Goal: Transaction & Acquisition: Purchase product/service

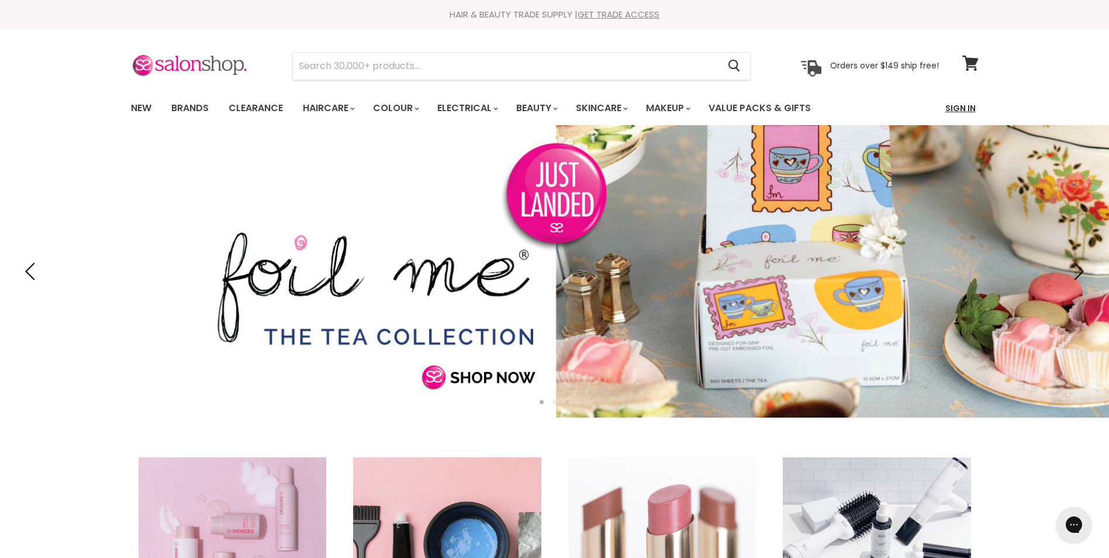
drag, startPoint x: 0, startPoint y: 0, endPoint x: 958, endPoint y: 109, distance: 964.3
click at [958, 109] on link "Sign In" at bounding box center [960, 108] width 44 height 25
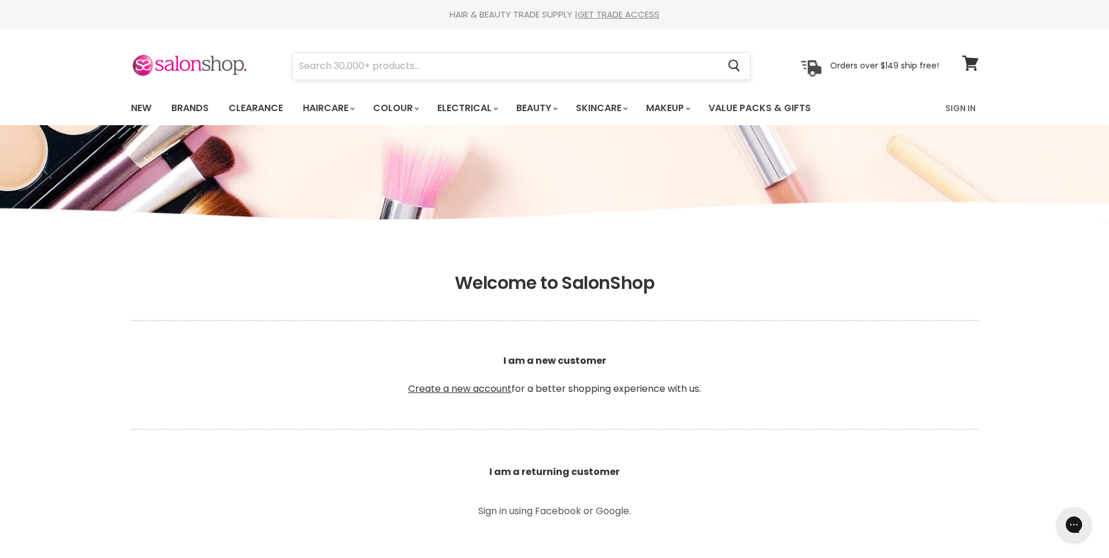
type input "hayleymellington72@gmail.com"
click at [361, 68] on input "Search" at bounding box center [506, 66] width 426 height 27
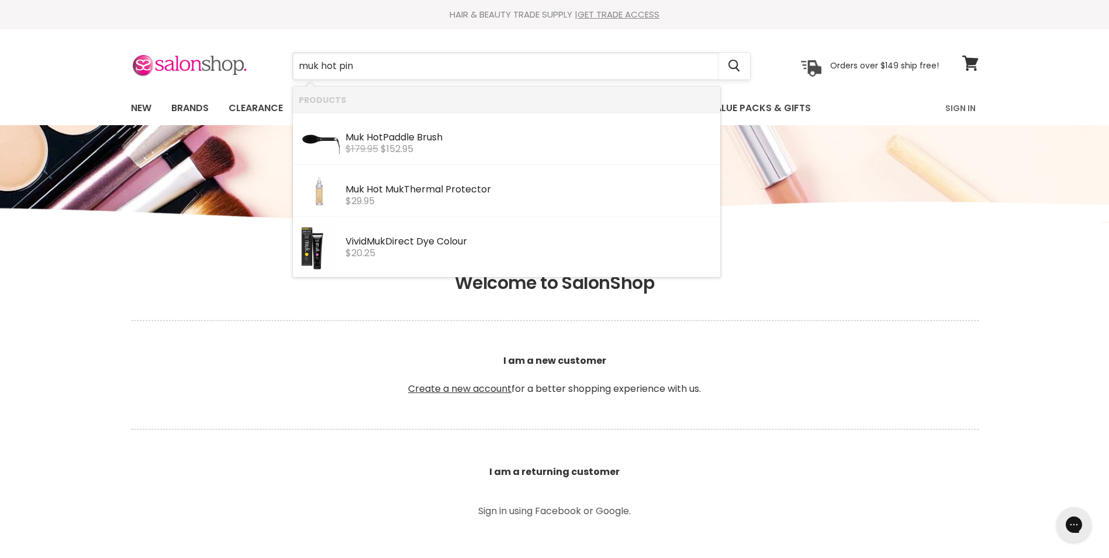
type input "muk hot pink"
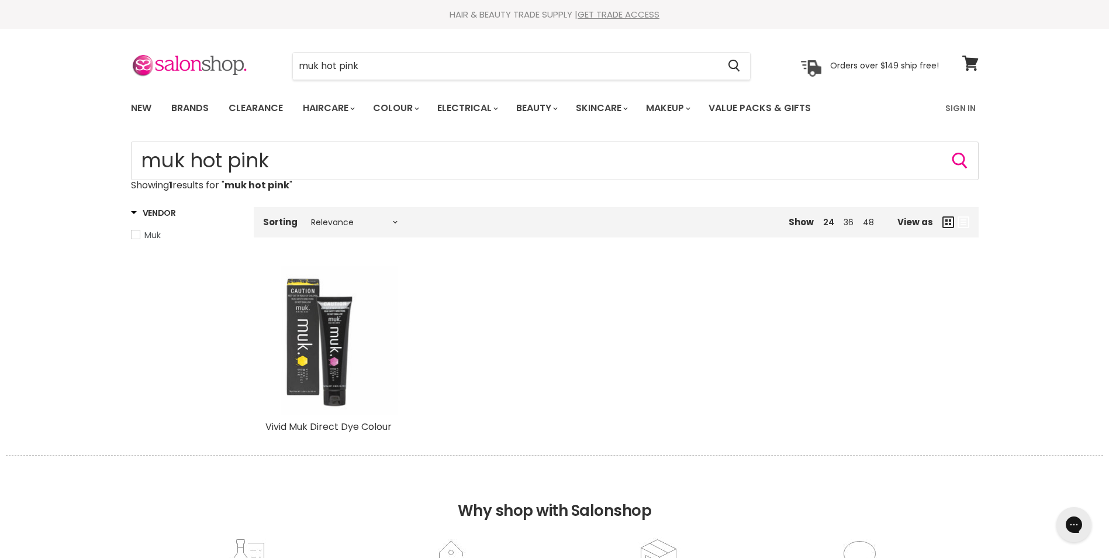
click at [360, 370] on img "Main content" at bounding box center [340, 339] width 116 height 149
click at [340, 369] on img "Main content" at bounding box center [340, 339] width 116 height 149
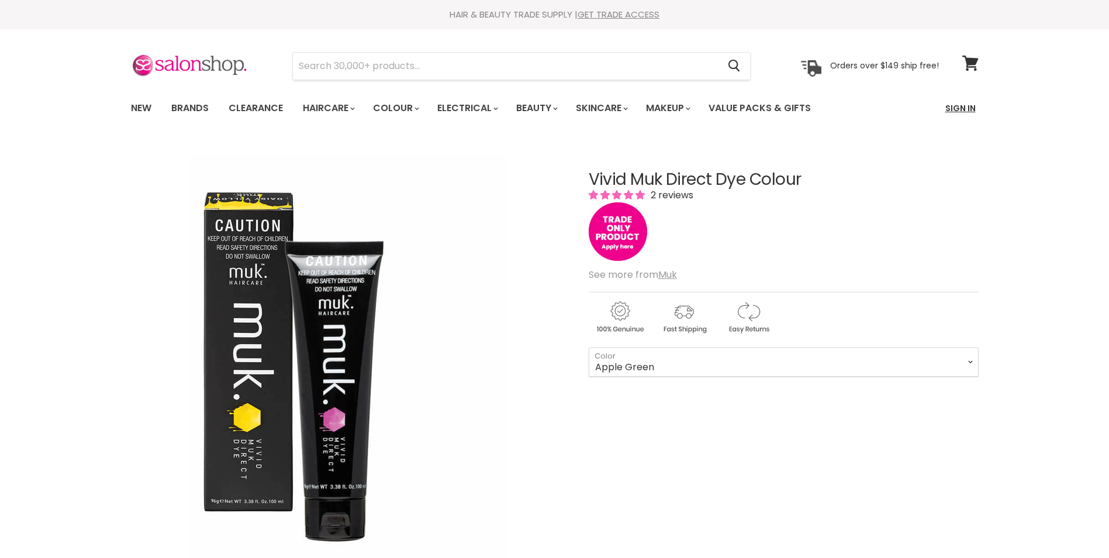
click at [962, 106] on link "Sign In" at bounding box center [960, 108] width 44 height 25
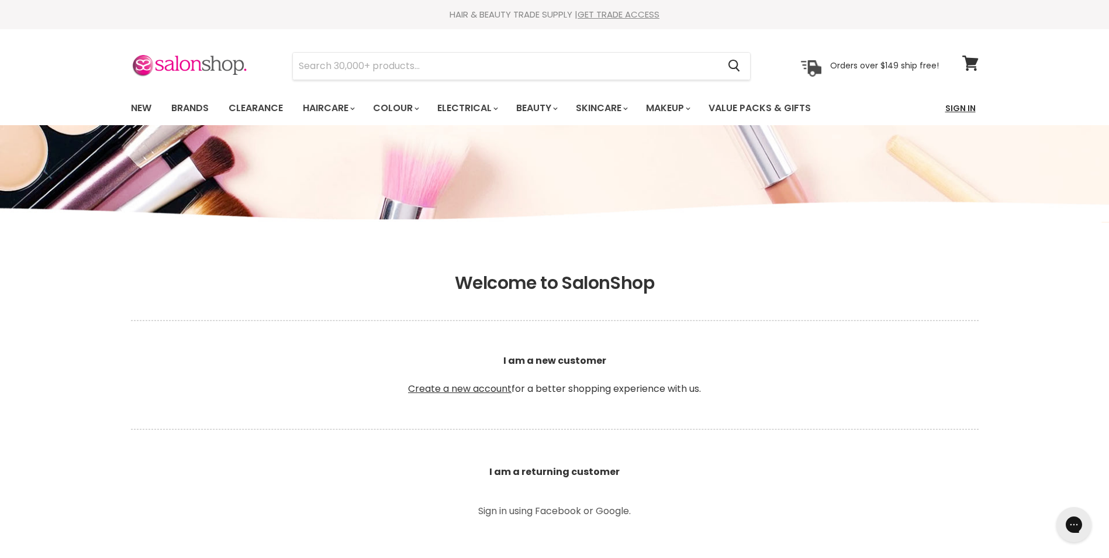
type input "[EMAIL_ADDRESS][DOMAIN_NAME]"
click at [957, 112] on link "Sign In" at bounding box center [960, 108] width 44 height 25
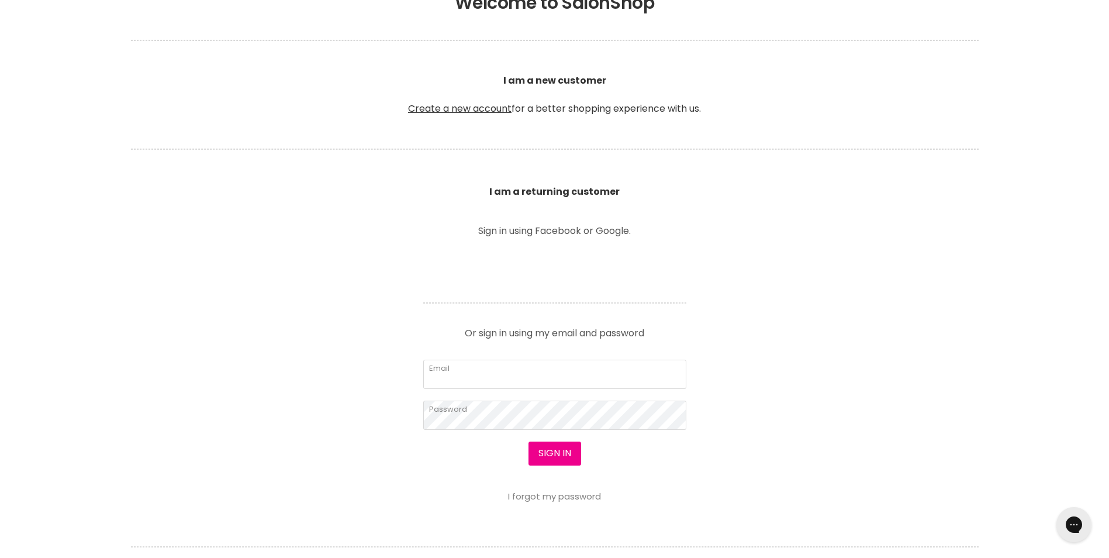
scroll to position [292, 0]
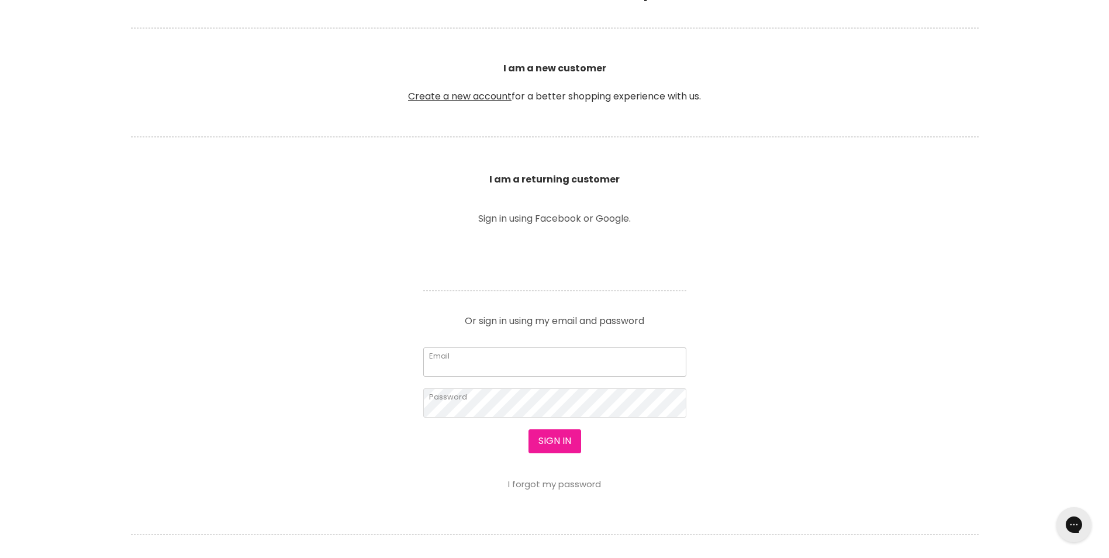
type input "hayleymellington72@gmail.com"
click at [562, 437] on button "Sign in" at bounding box center [554, 440] width 53 height 23
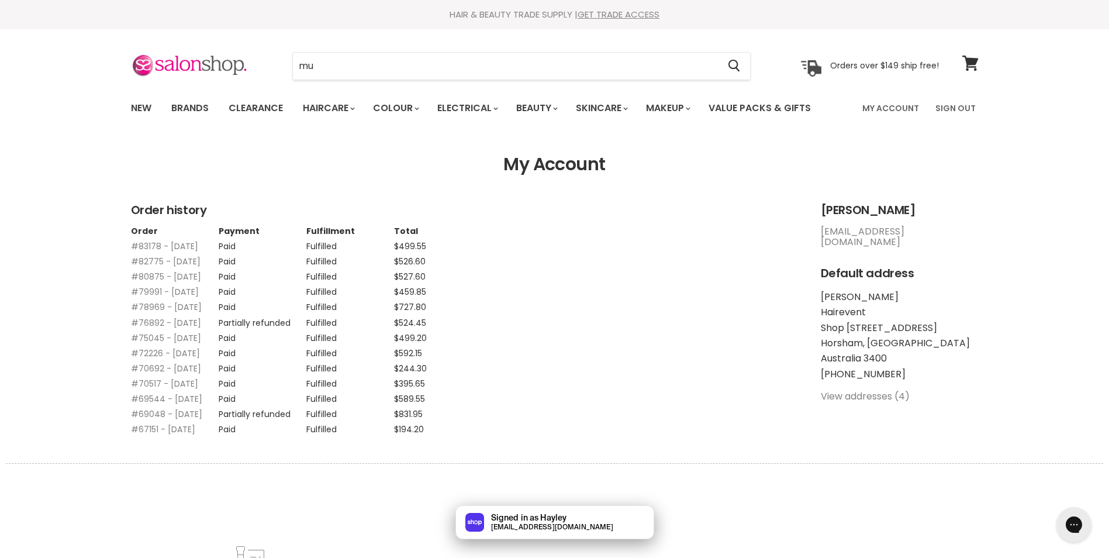
type input "muk"
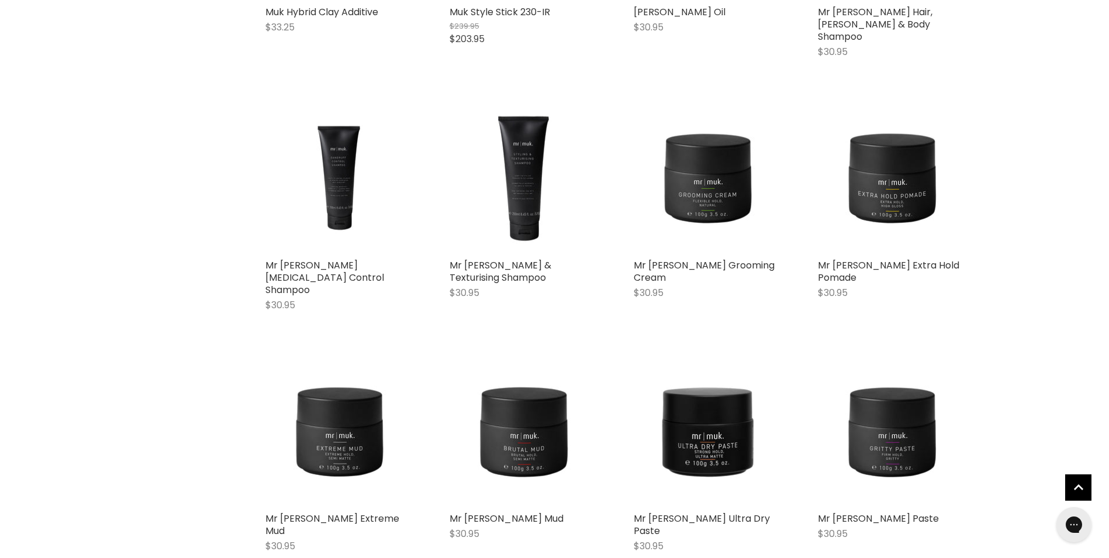
scroll to position [935, 0]
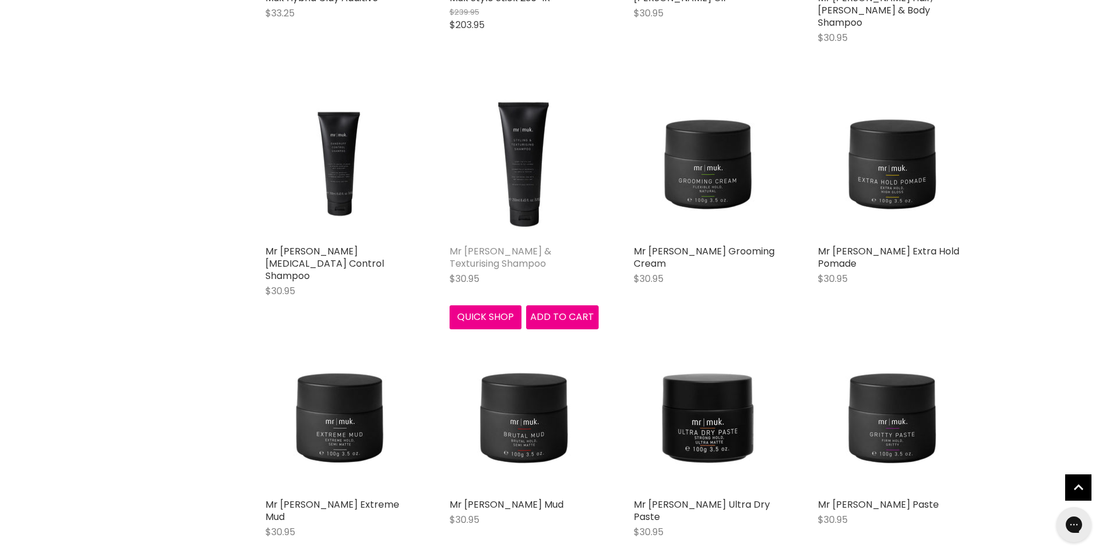
click at [490, 244] on link "Mr [PERSON_NAME] & Texturising Shampoo" at bounding box center [501, 257] width 102 height 26
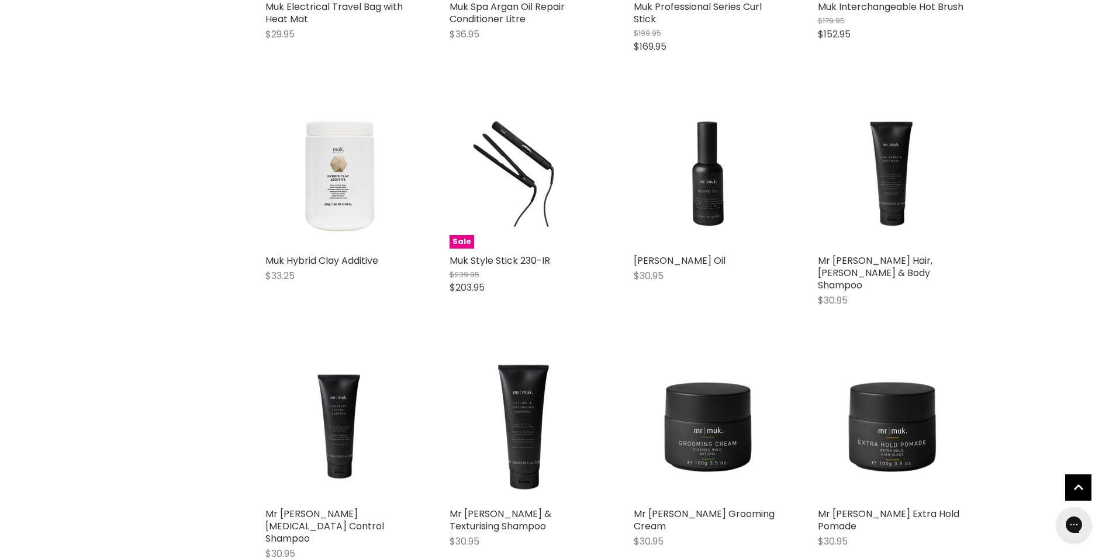
scroll to position [640, 0]
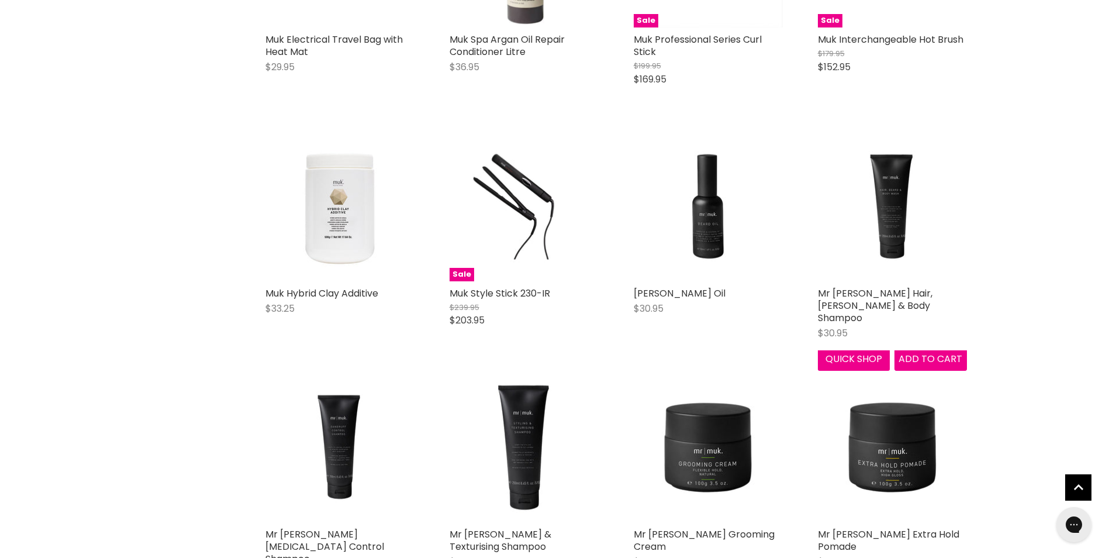
click at [880, 286] on div "Mr Muk Hair, Beard & Body Shampoo $30.95 Muk Quick shop Add to cart" at bounding box center [892, 251] width 172 height 262
click at [885, 298] on link "Mr Muk Hair, Beard & Body Shampoo" at bounding box center [875, 305] width 115 height 38
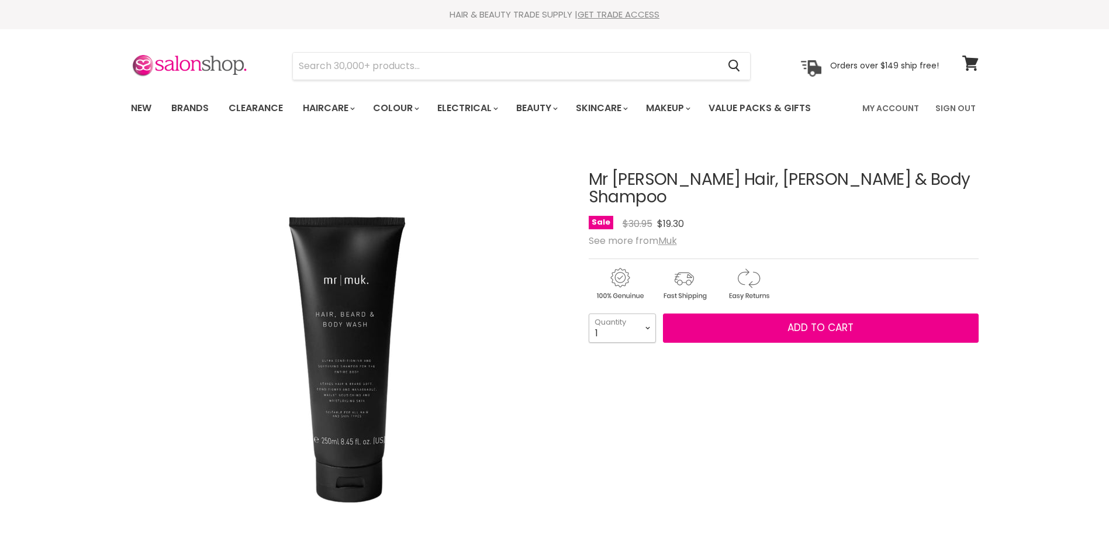
click at [648, 314] on select "1 2 3 4 5 6 7 8 9 10+" at bounding box center [622, 327] width 67 height 29
select select "2"
click at [589, 313] on select "1 2 3 4 5 6 7 8 9 10+" at bounding box center [622, 327] width 67 height 29
type input "2"
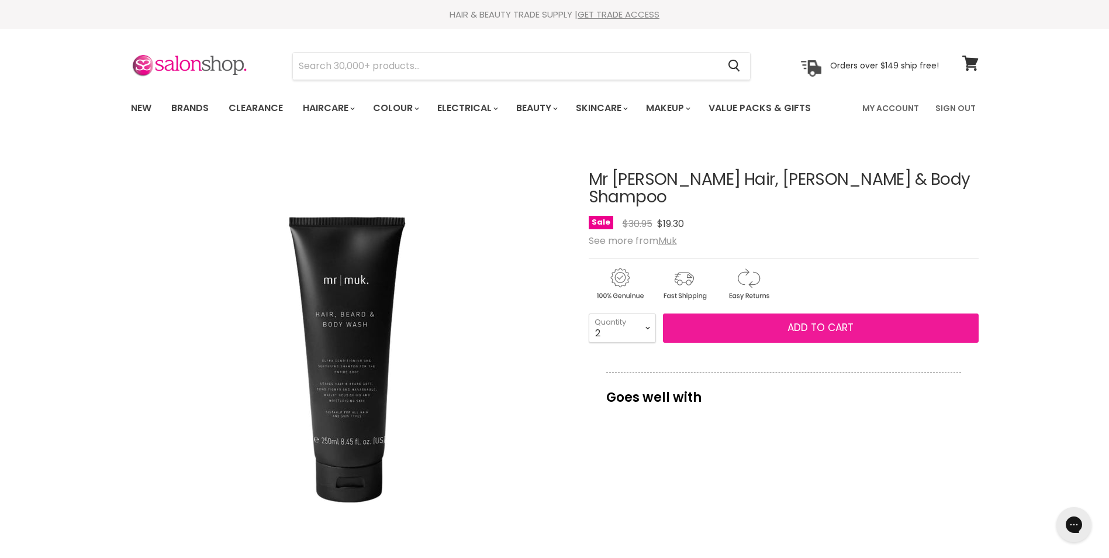
click at [809, 320] on span "Add to cart" at bounding box center [820, 327] width 66 height 14
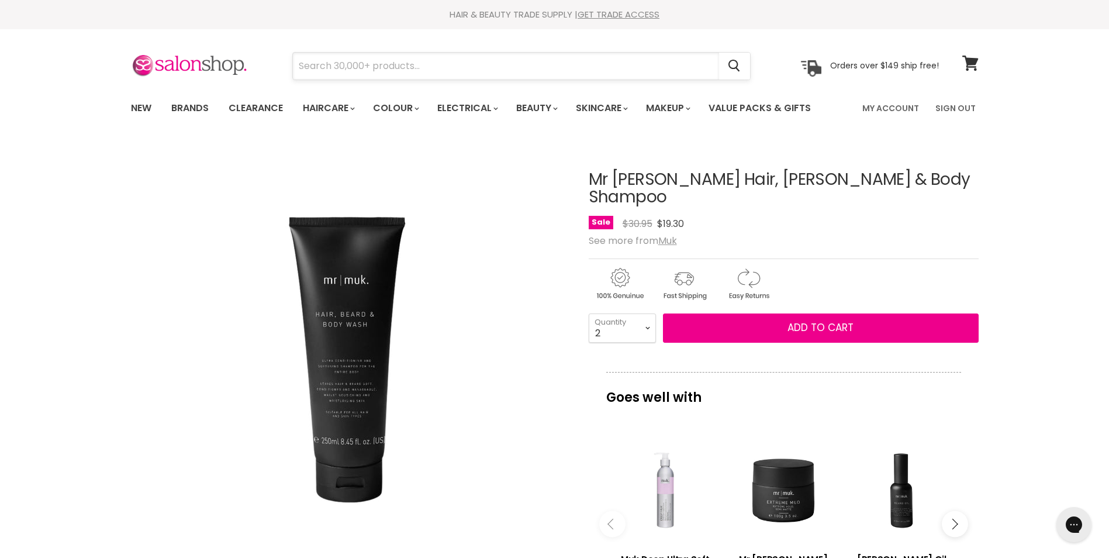
click at [317, 69] on input "Search" at bounding box center [506, 66] width 426 height 27
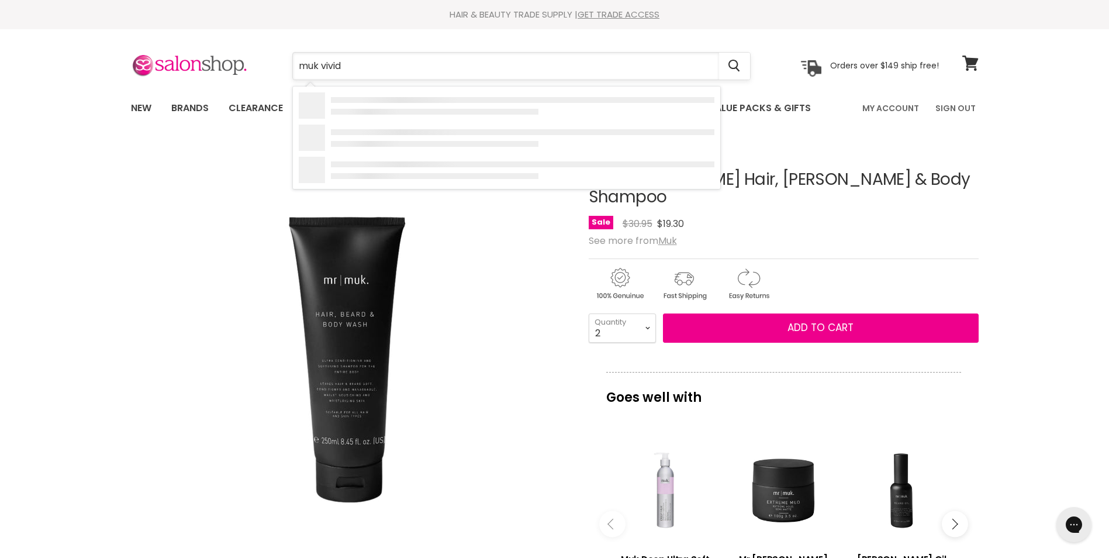
type input "muk vivids"
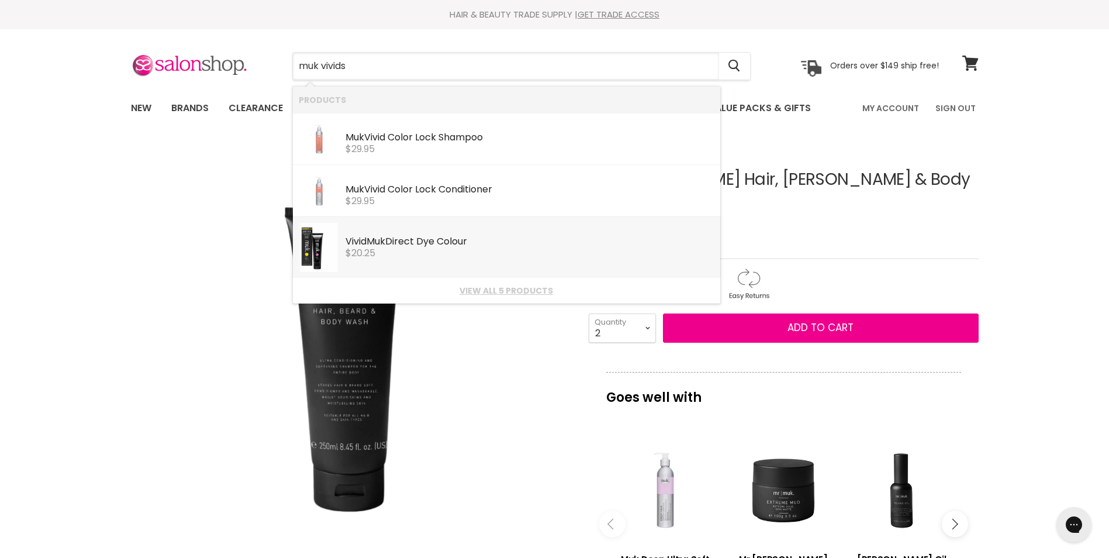
click at [402, 239] on div "Vivid Muk Direct Dye Colour" at bounding box center [530, 242] width 369 height 12
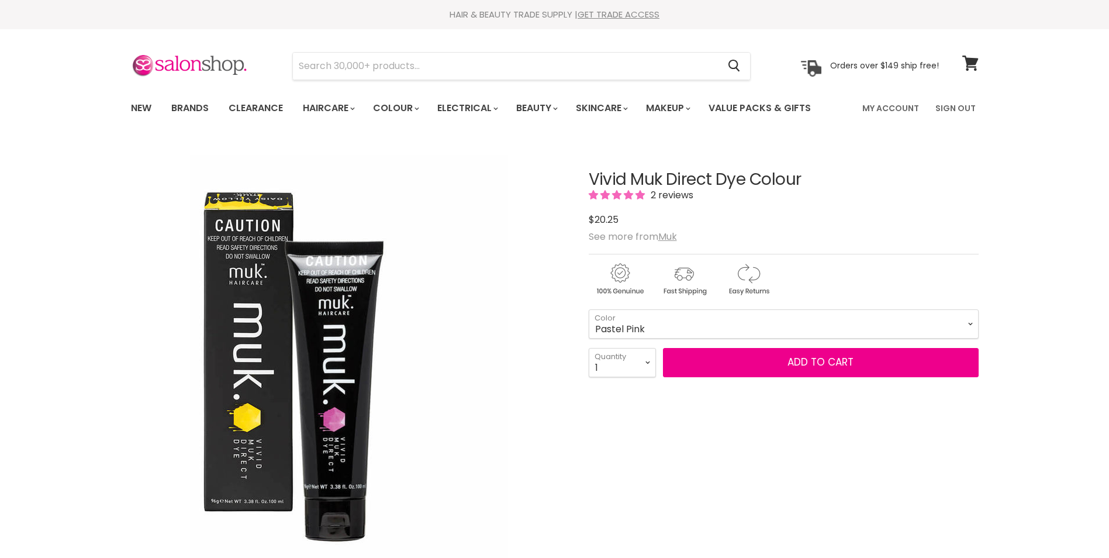
select select "Pastel Pink"
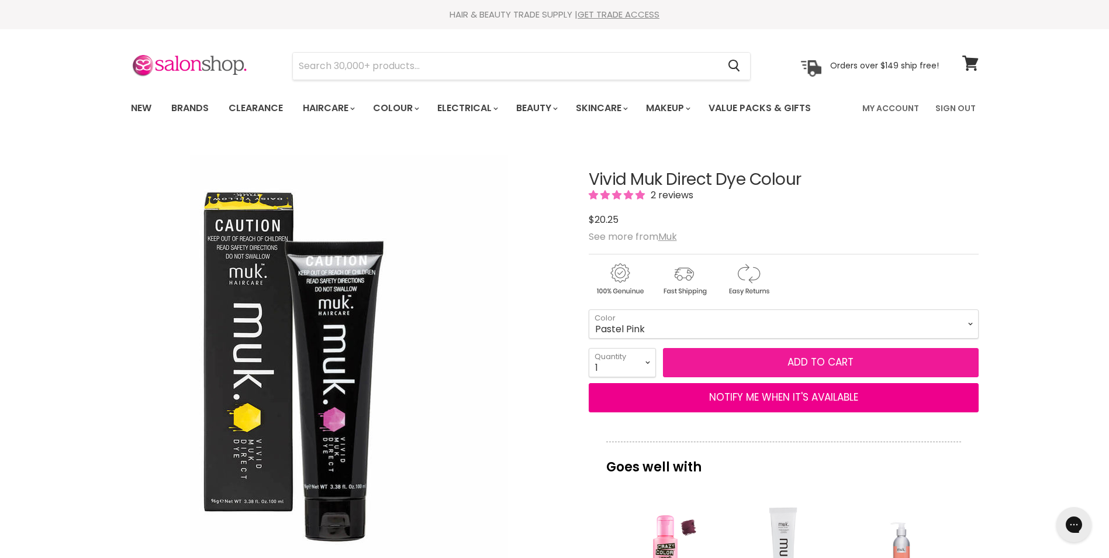
click at [782, 357] on button "Add to cart" at bounding box center [821, 362] width 316 height 29
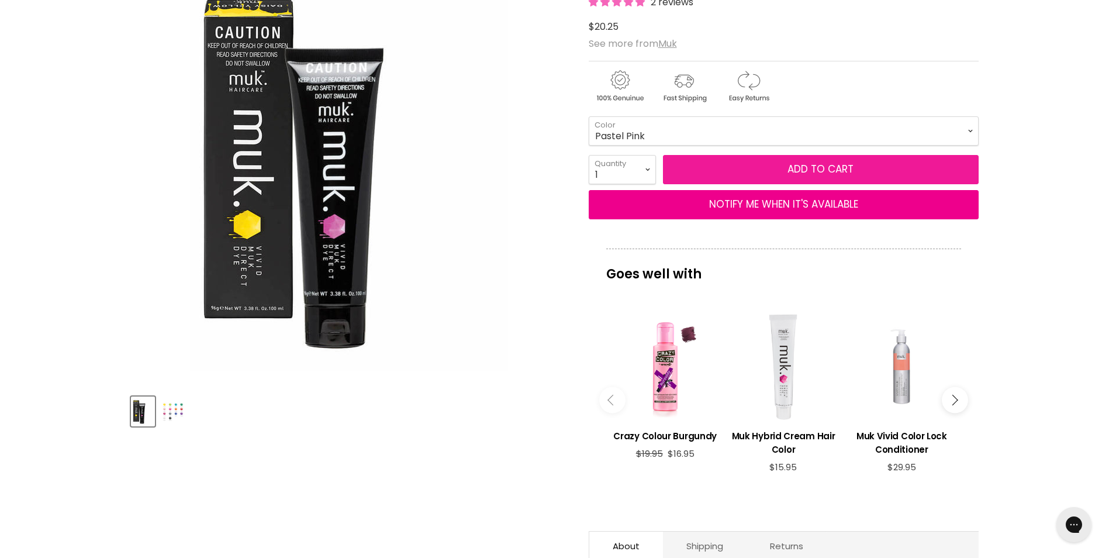
scroll to position [234, 0]
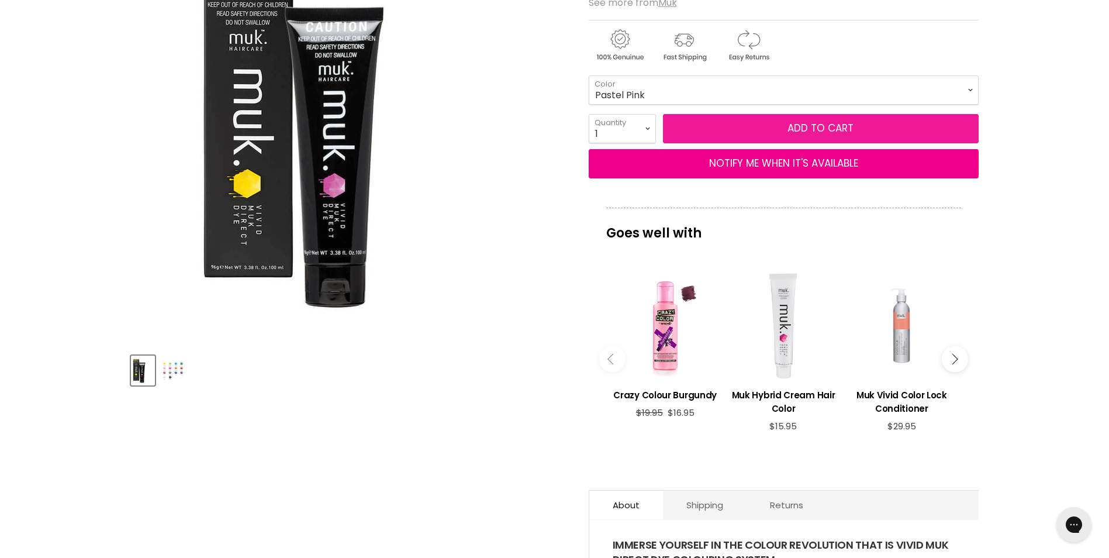
click at [739, 132] on button "Add to cart" at bounding box center [821, 128] width 316 height 29
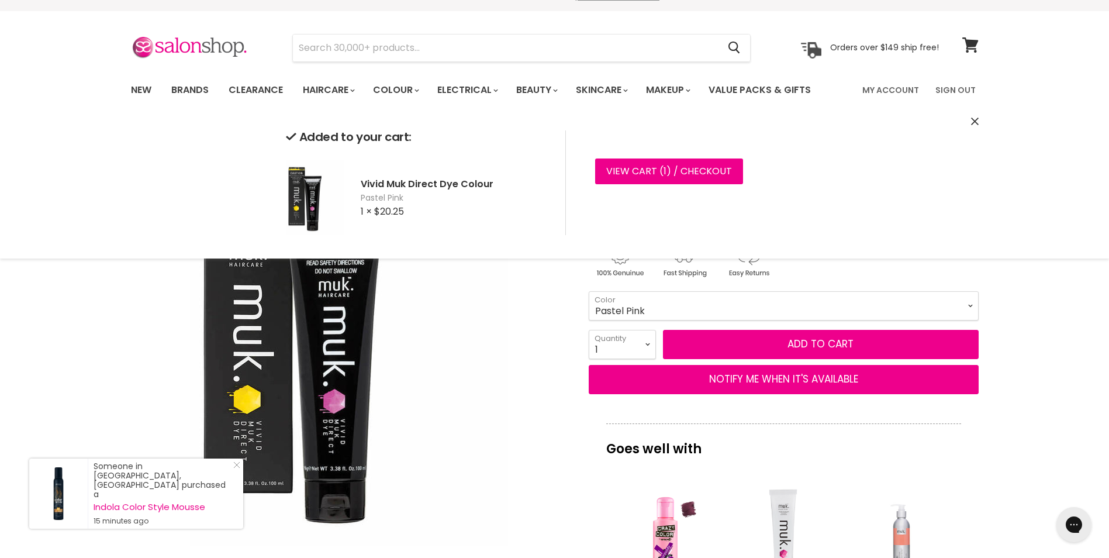
scroll to position [0, 0]
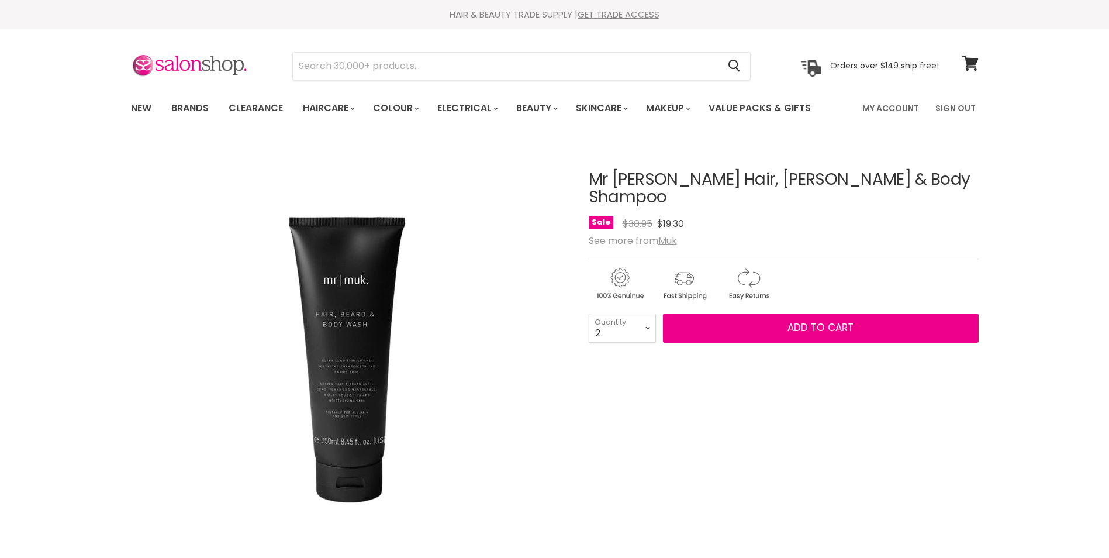
select select "2"
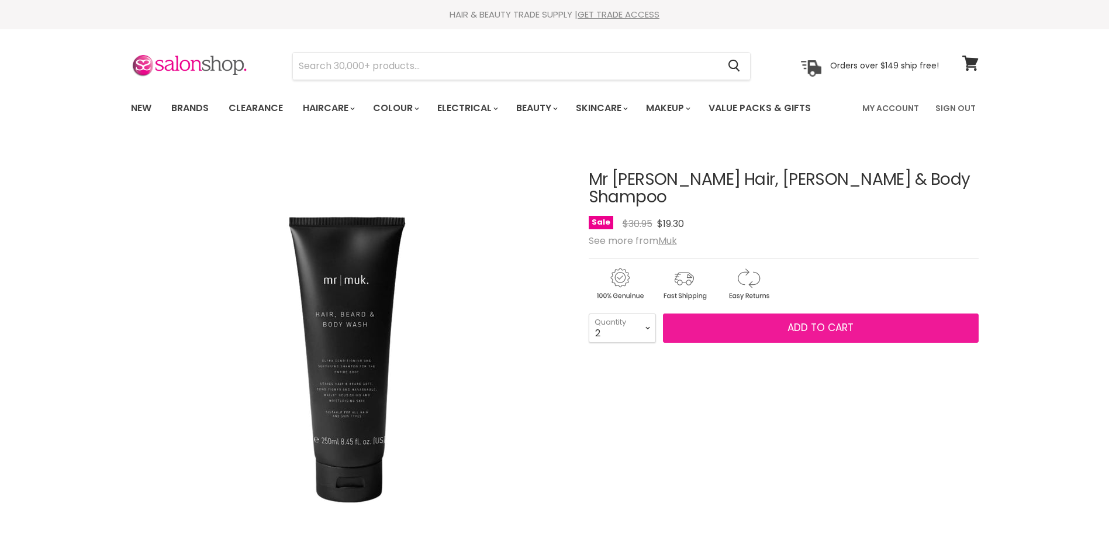
click at [800, 320] on span "Add to cart" at bounding box center [820, 327] width 66 height 14
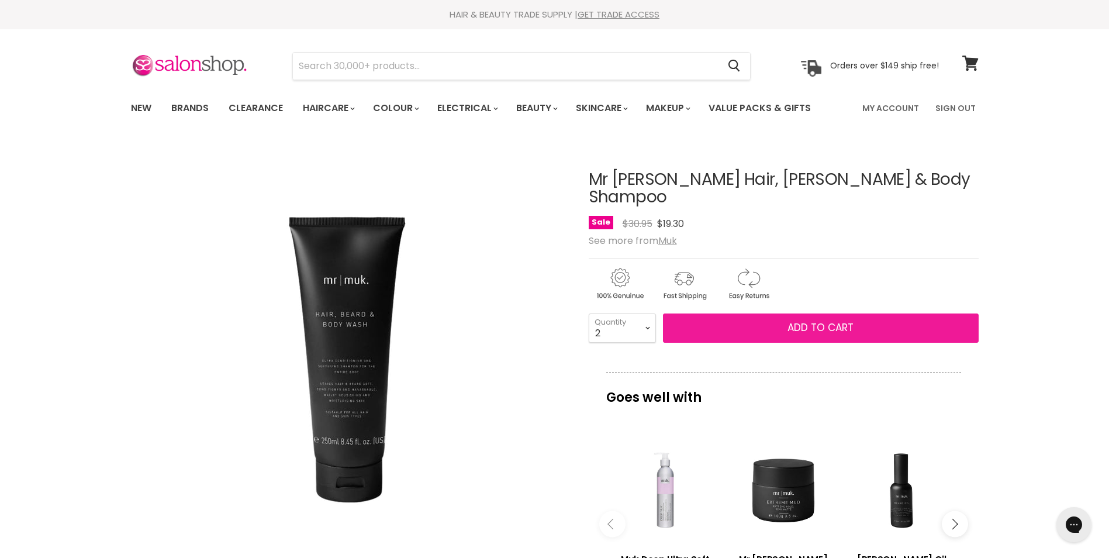
click at [823, 320] on span "Add to cart" at bounding box center [820, 327] width 66 height 14
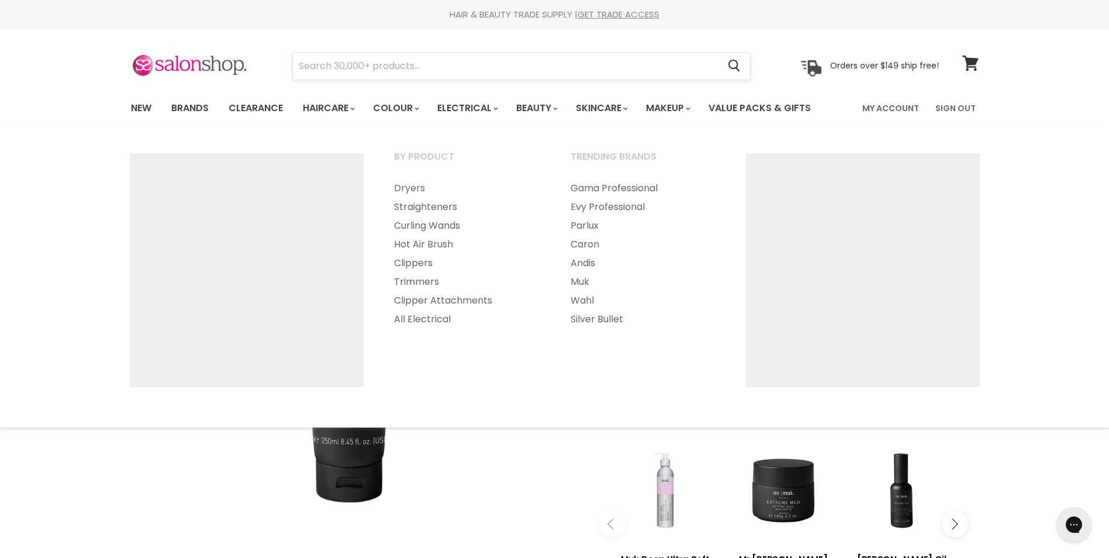
click at [367, 68] on input "Search" at bounding box center [506, 66] width 426 height 27
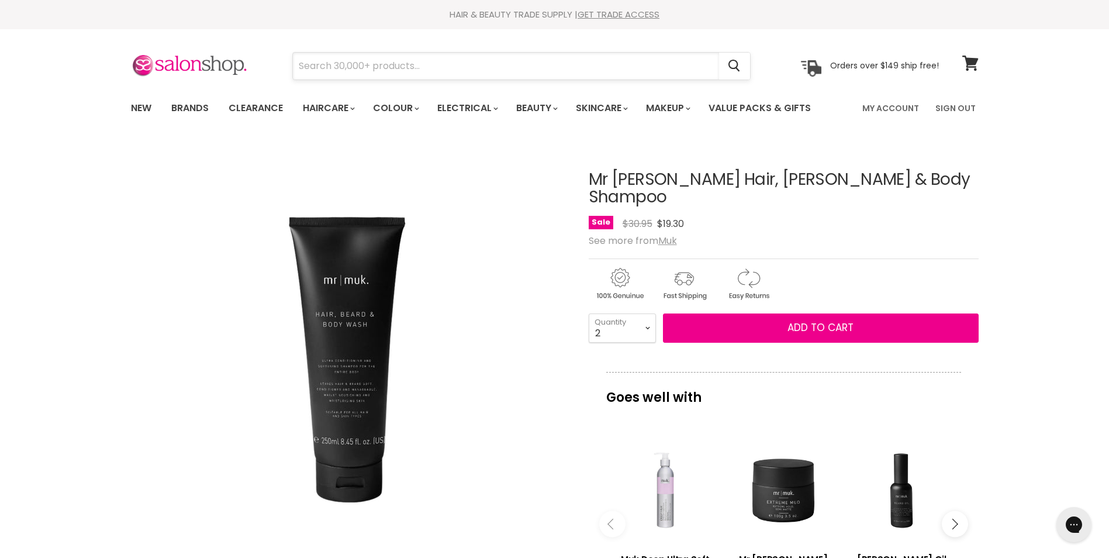
click at [328, 61] on input "Search" at bounding box center [506, 66] width 426 height 27
type input "stop yhe burn"
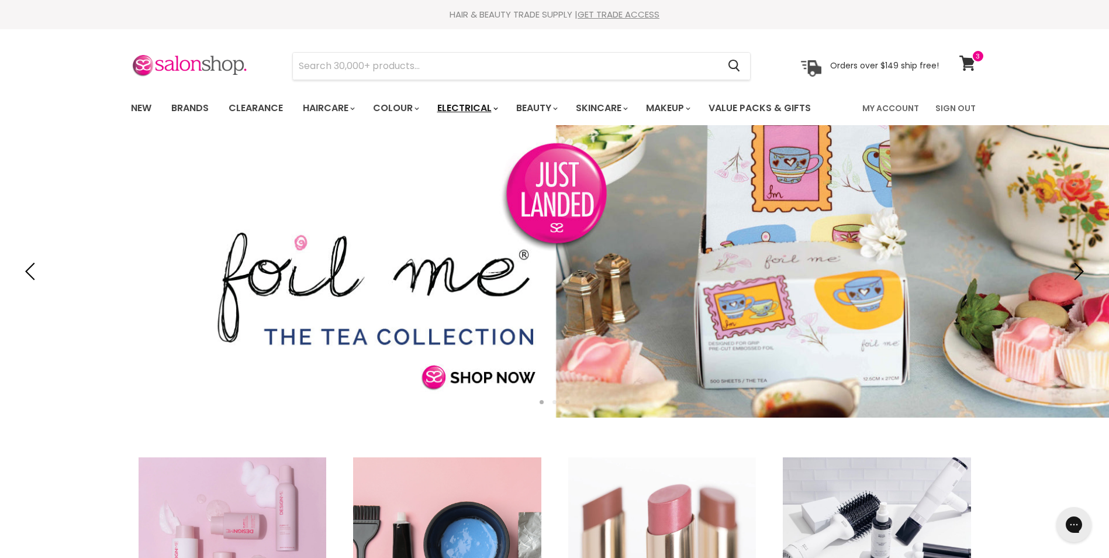
click at [470, 107] on link "Electrical" at bounding box center [467, 108] width 77 height 25
click at [492, 109] on link "Electrical" at bounding box center [467, 108] width 77 height 25
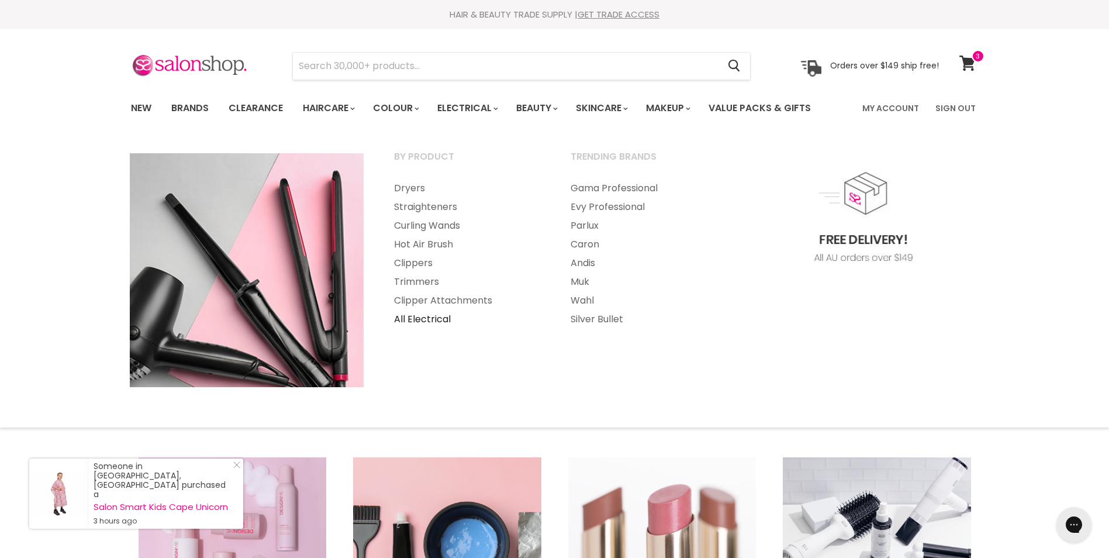
click at [437, 316] on link "All Electrical" at bounding box center [466, 319] width 174 height 19
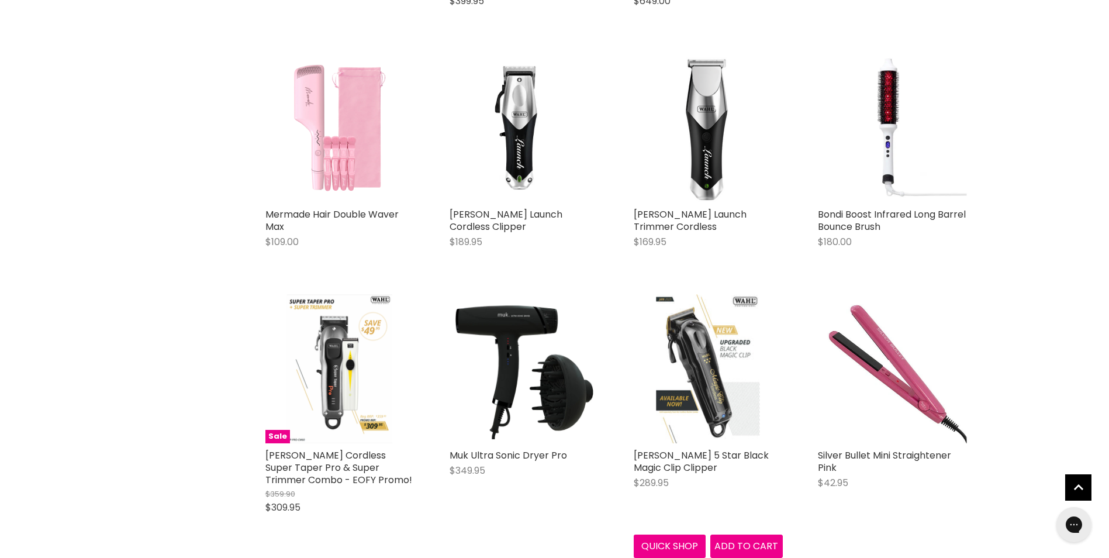
scroll to position [2572, 0]
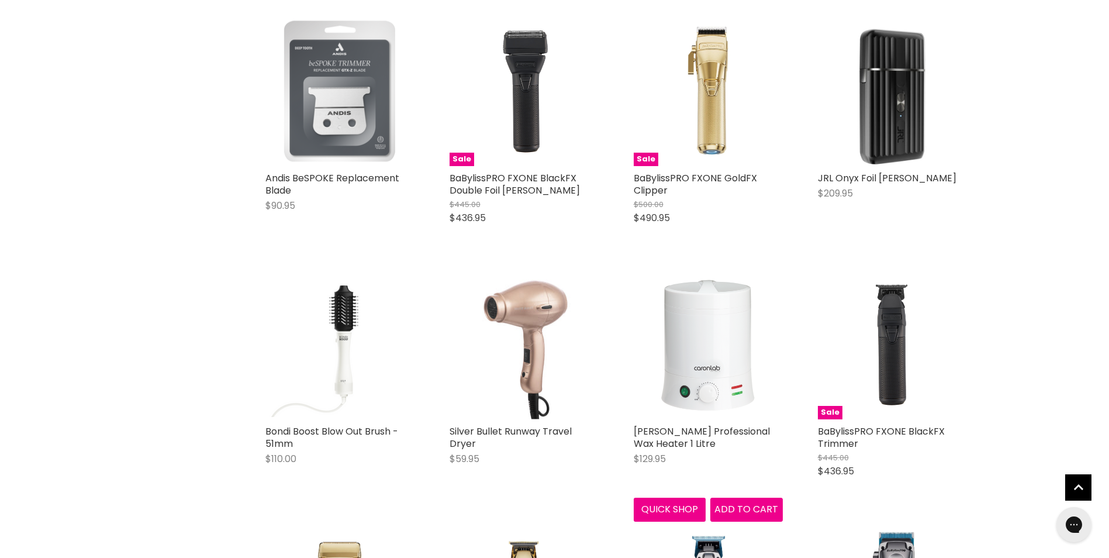
scroll to position [5554, 0]
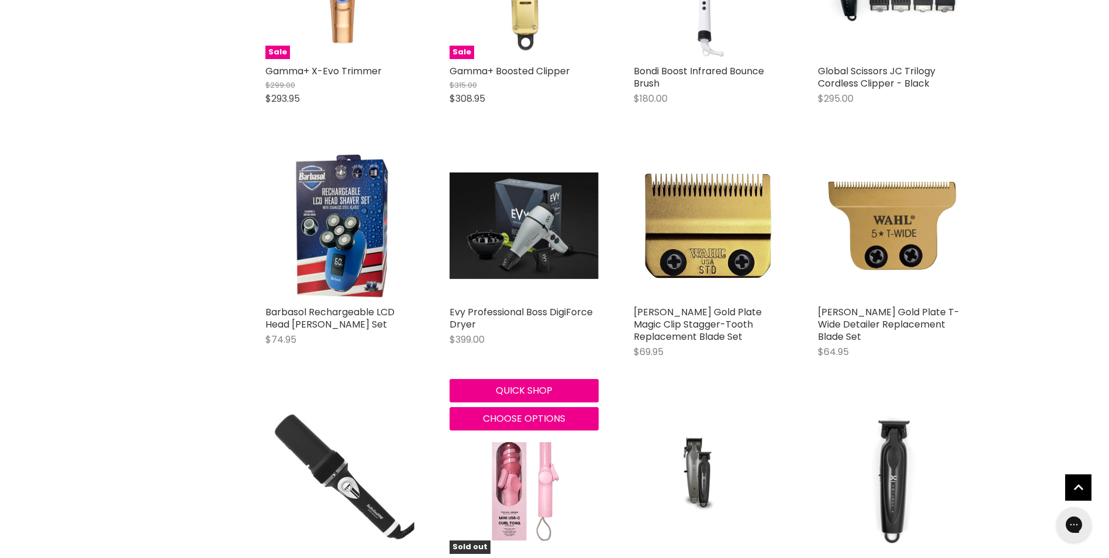
scroll to position [8711, 0]
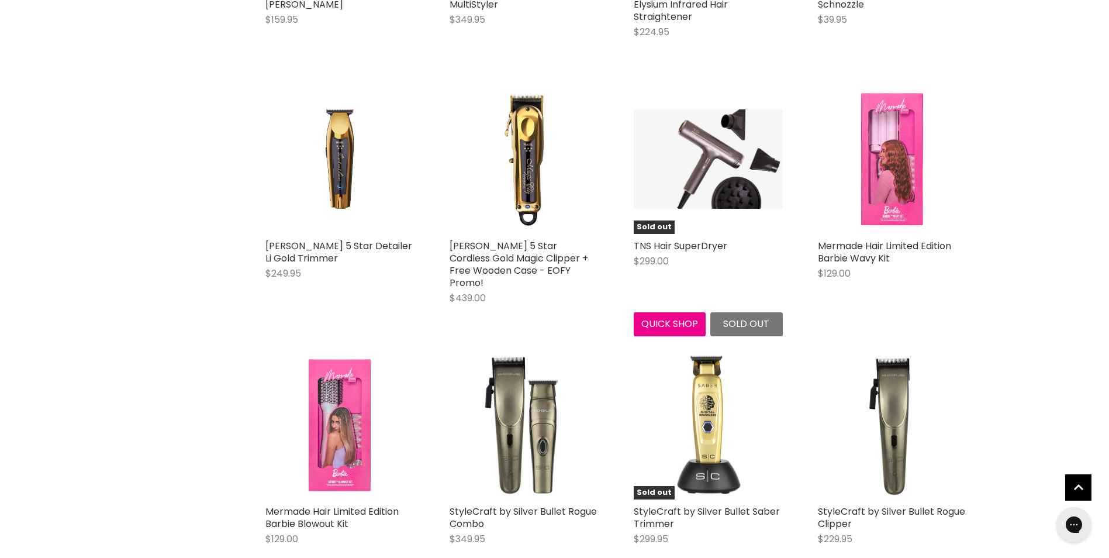
scroll to position [11751, 0]
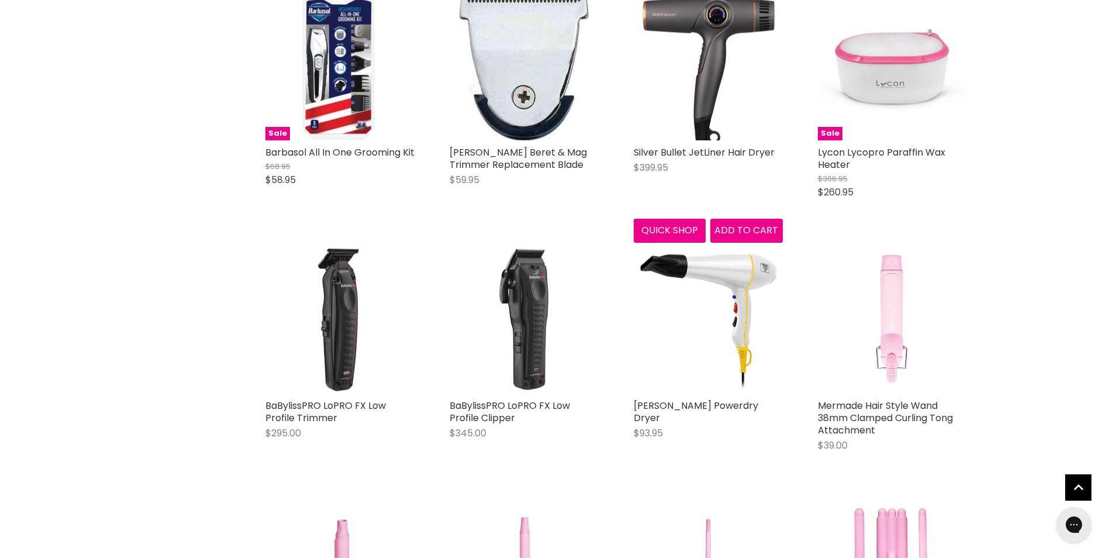
scroll to position [14206, 0]
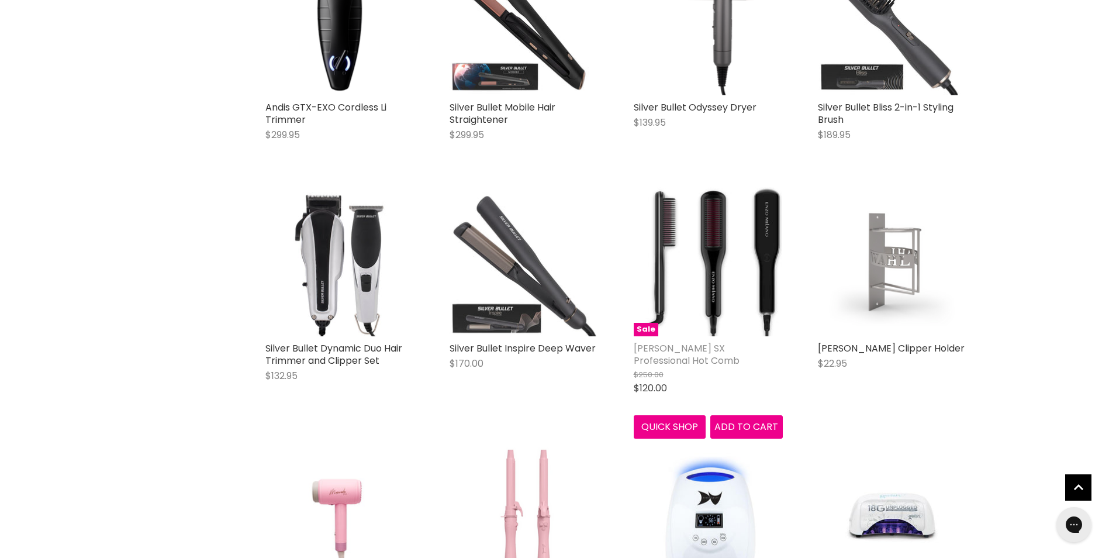
scroll to position [17363, 0]
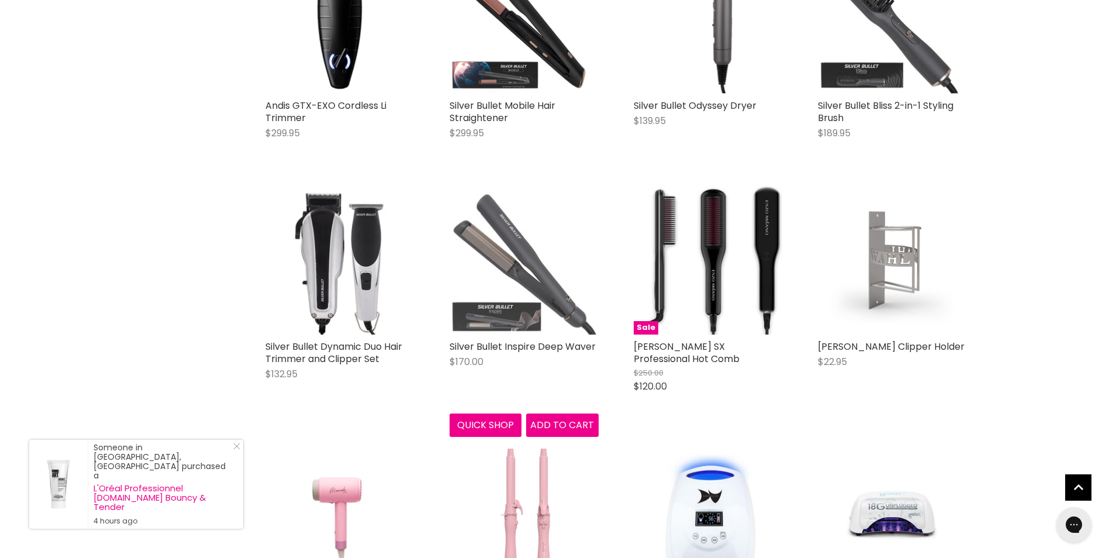
click at [543, 218] on div "Main content" at bounding box center [524, 259] width 149 height 149
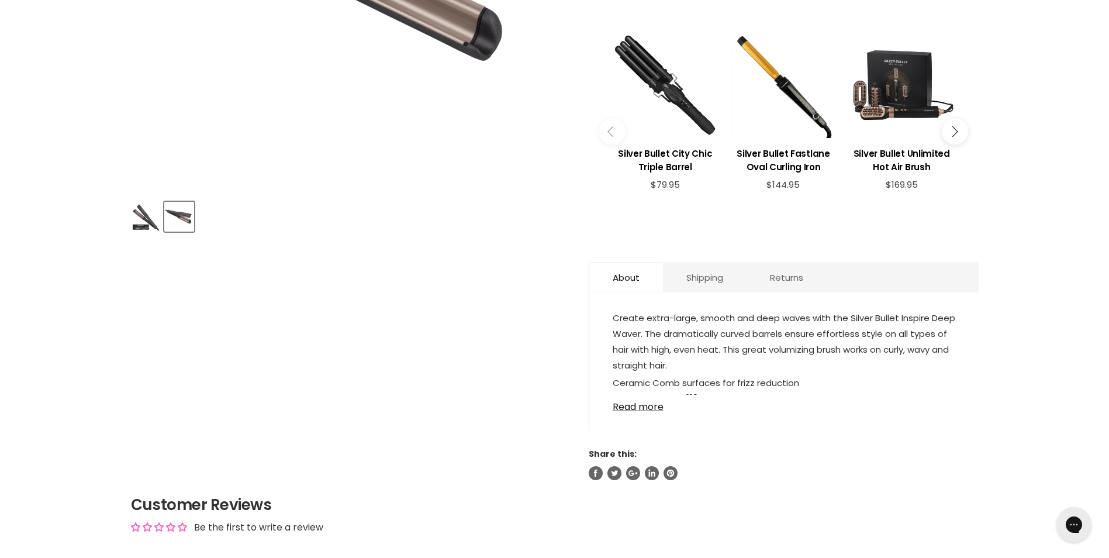
scroll to position [409, 0]
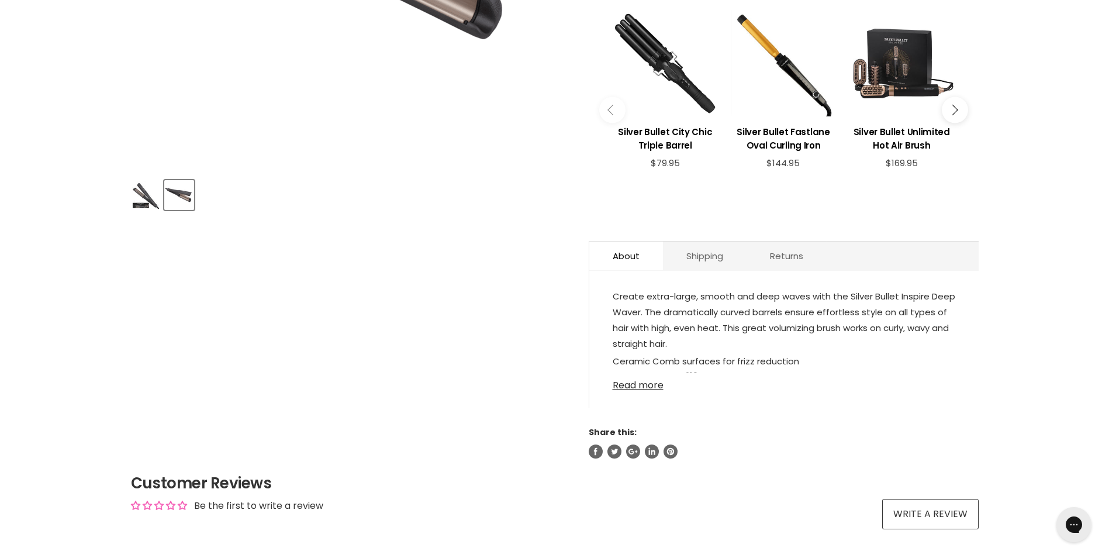
click at [657, 385] on link "Read more" at bounding box center [784, 382] width 343 height 18
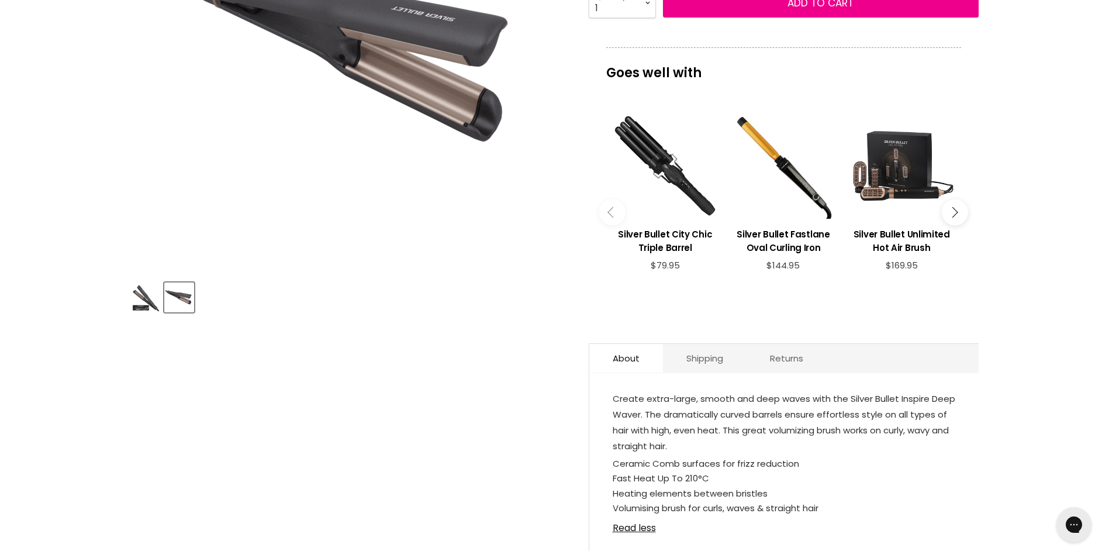
scroll to position [0, 0]
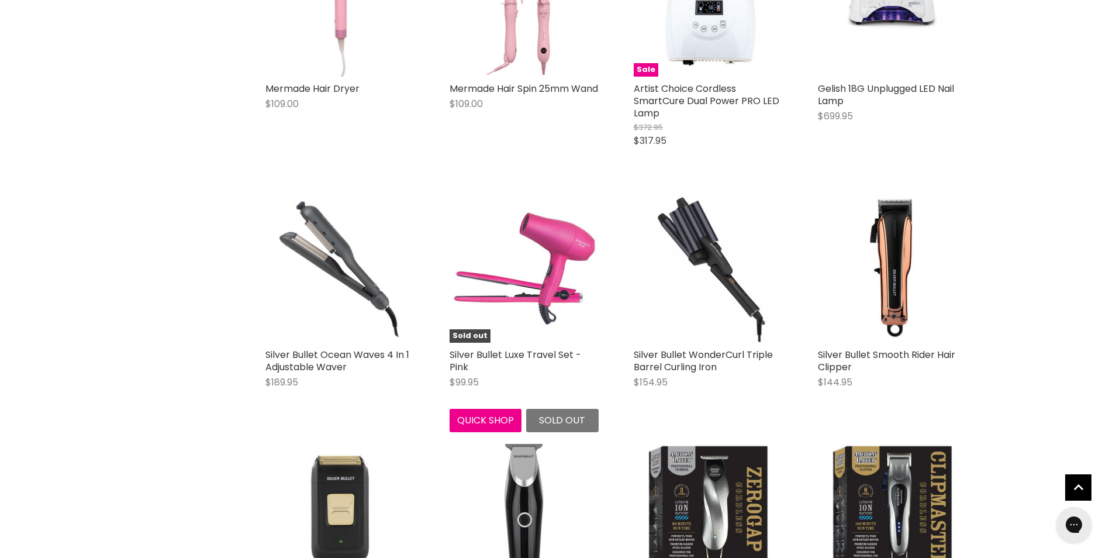
scroll to position [2870, 0]
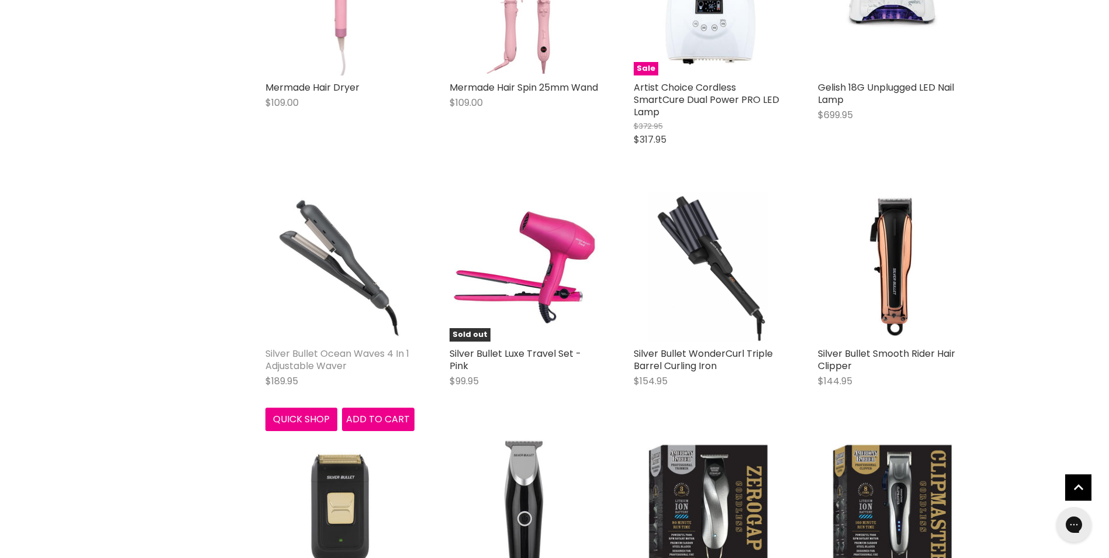
click at [316, 350] on link "Silver Bullet Ocean Waves 4 In 1 Adjustable Waver" at bounding box center [337, 360] width 144 height 26
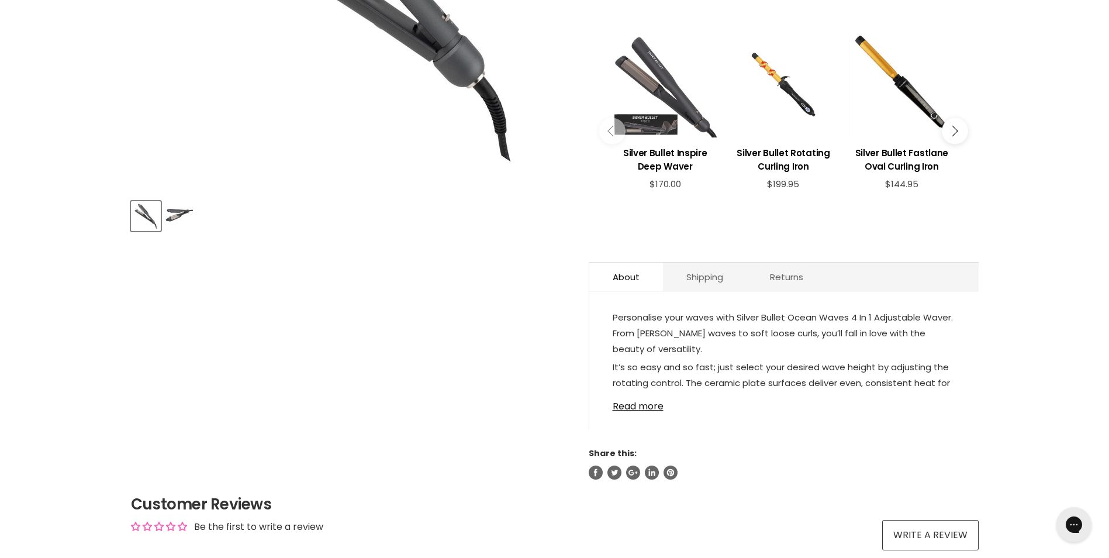
scroll to position [409, 0]
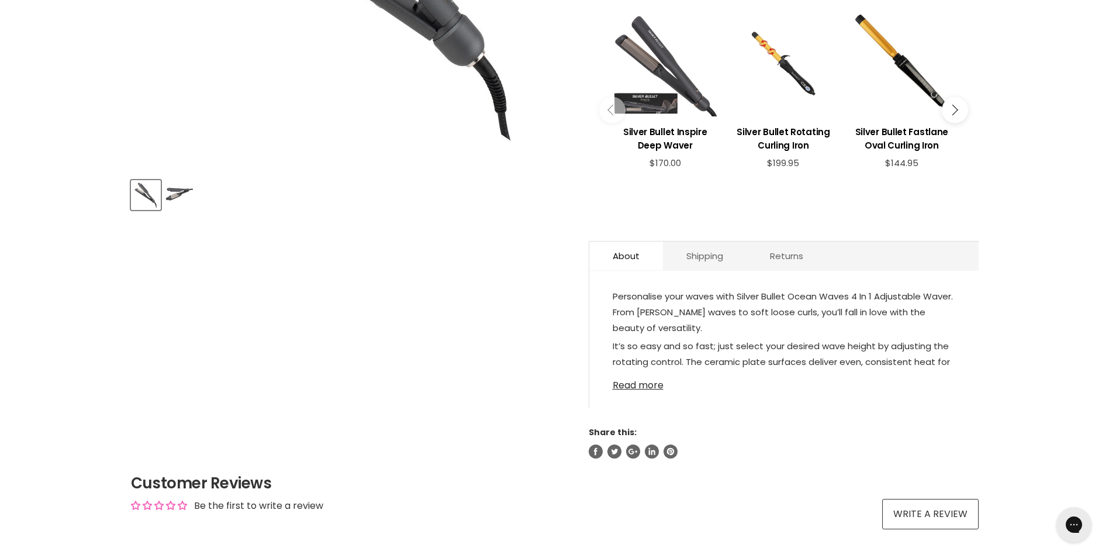
click at [638, 384] on link "Read more" at bounding box center [784, 382] width 343 height 18
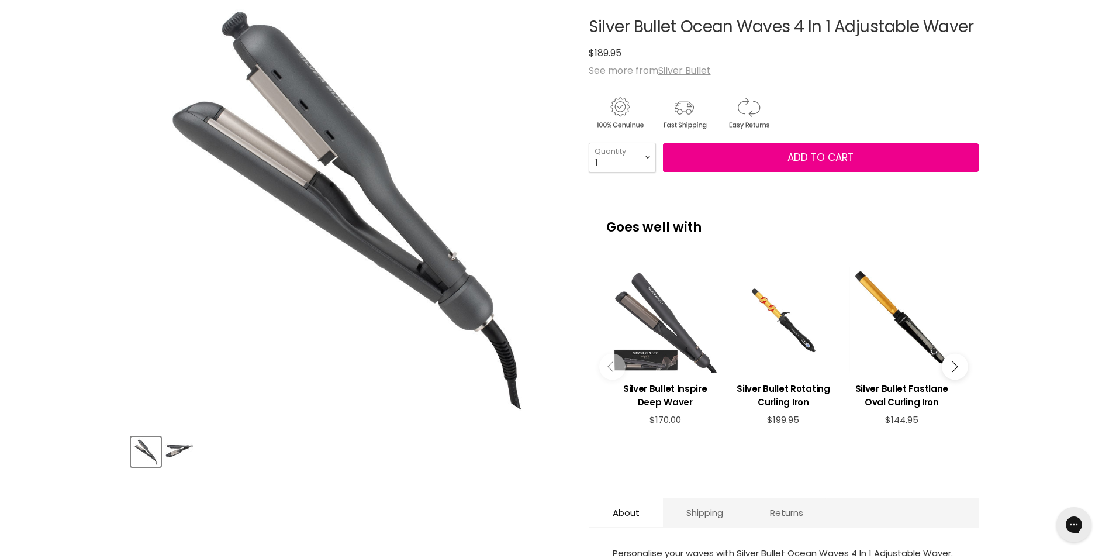
scroll to position [117, 0]
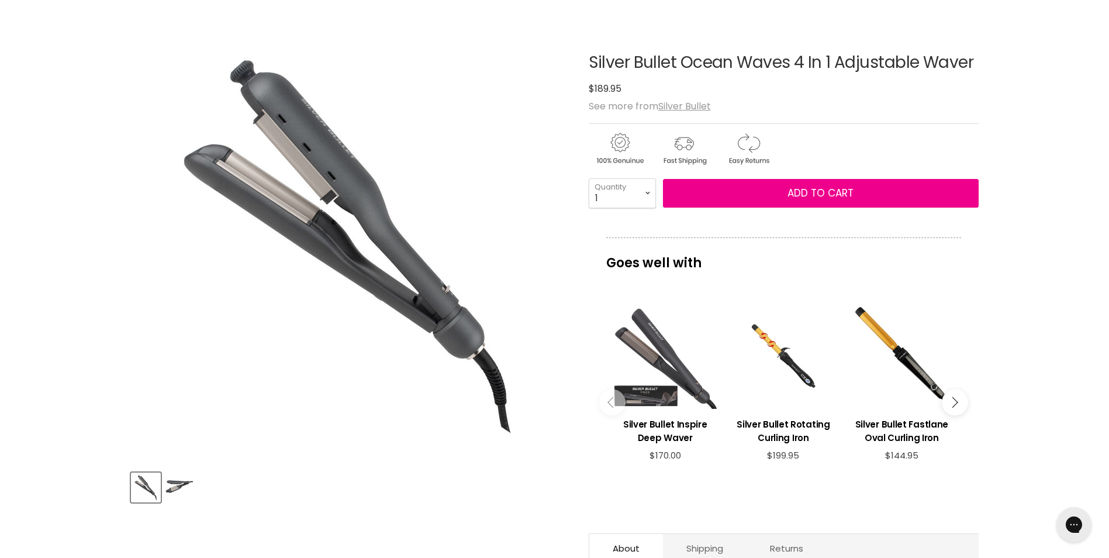
click at [171, 486] on img "Product thumbnails" at bounding box center [178, 487] width 27 height 27
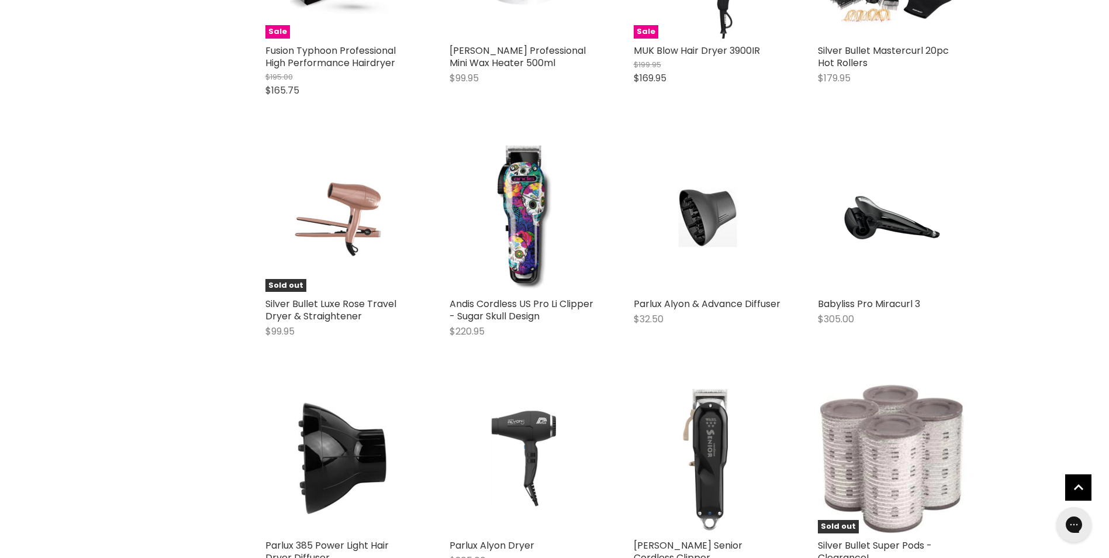
scroll to position [5786, 0]
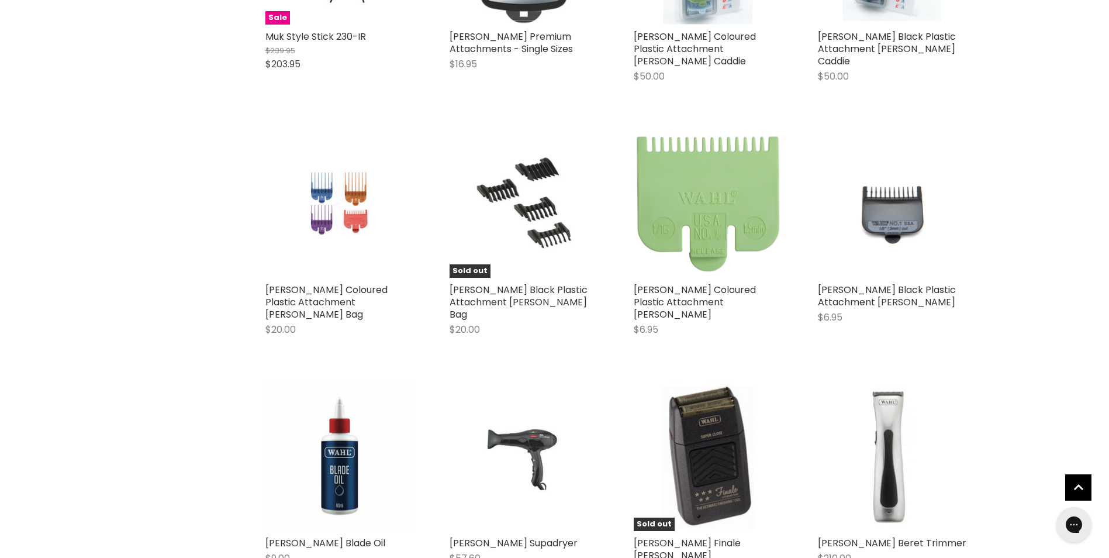
scroll to position [8768, 0]
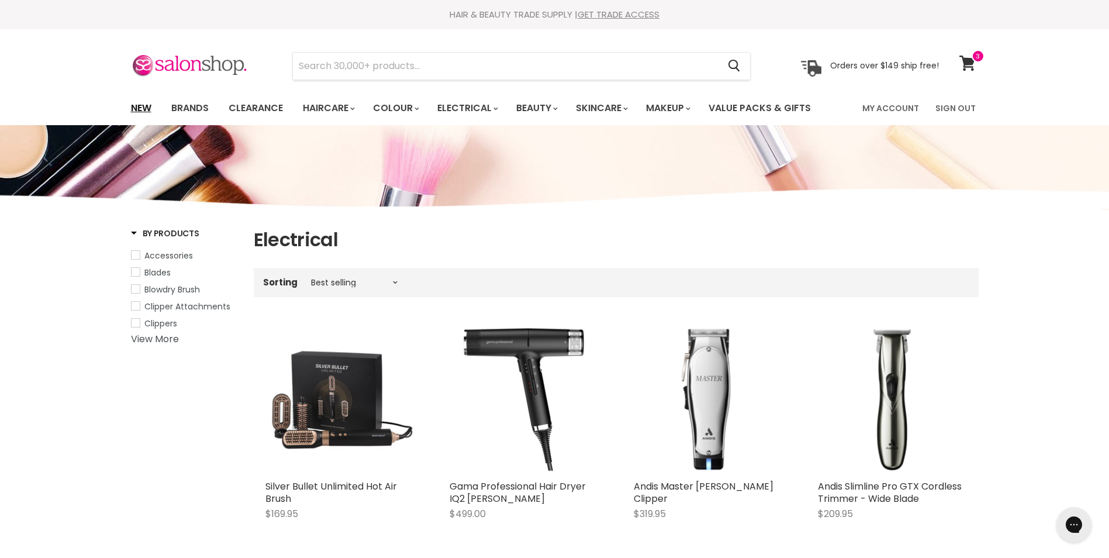
click at [147, 105] on link "New" at bounding box center [141, 108] width 38 height 25
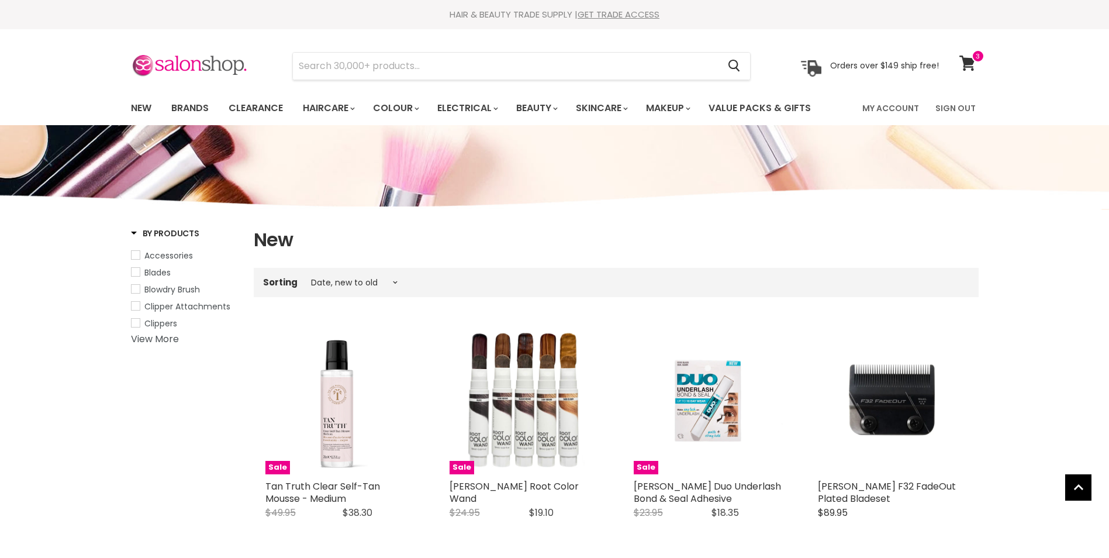
select select "created-descending"
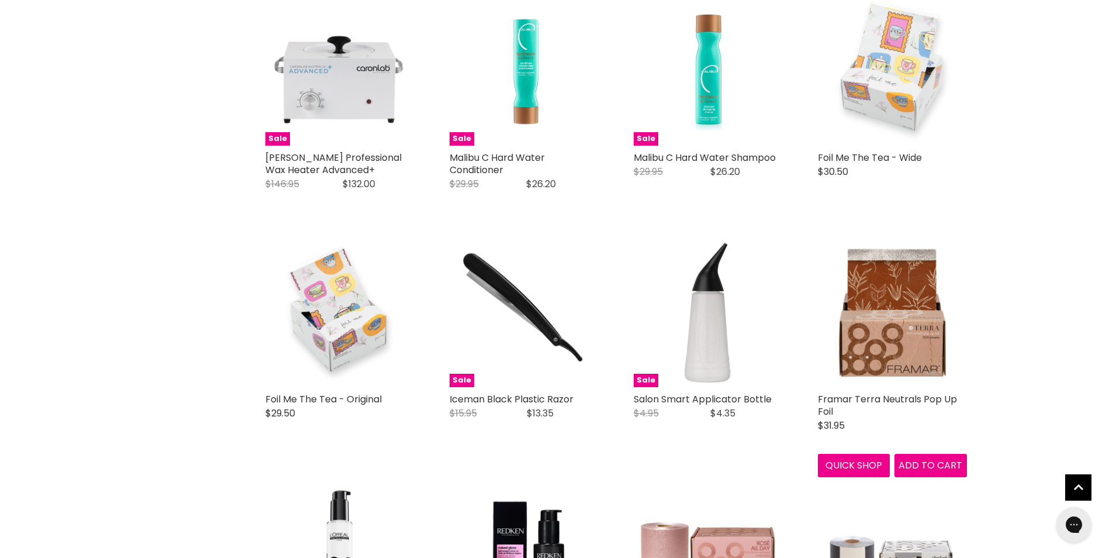
scroll to position [2689, 0]
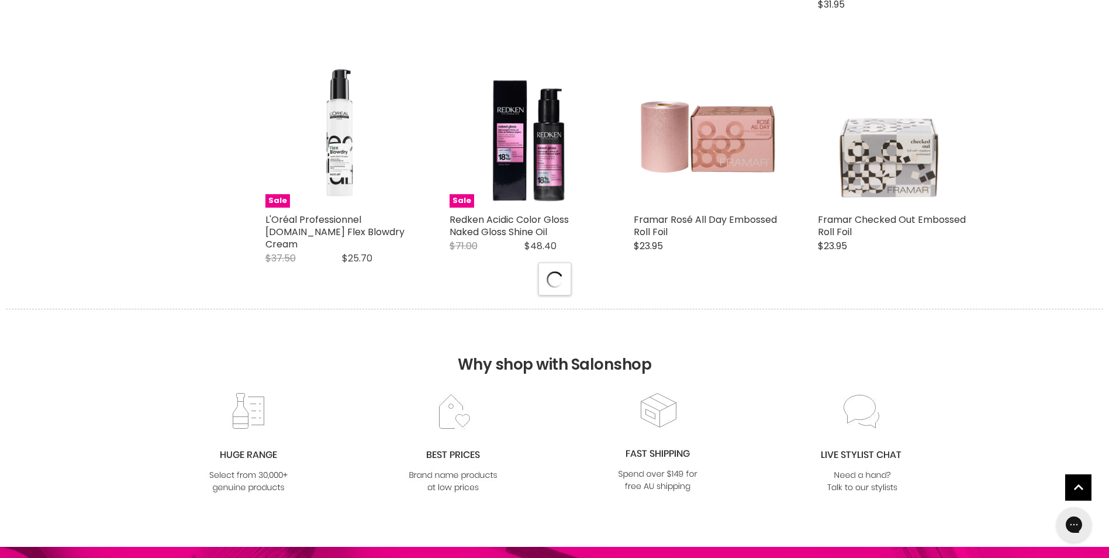
scroll to position [2981, 0]
select select "created-descending"
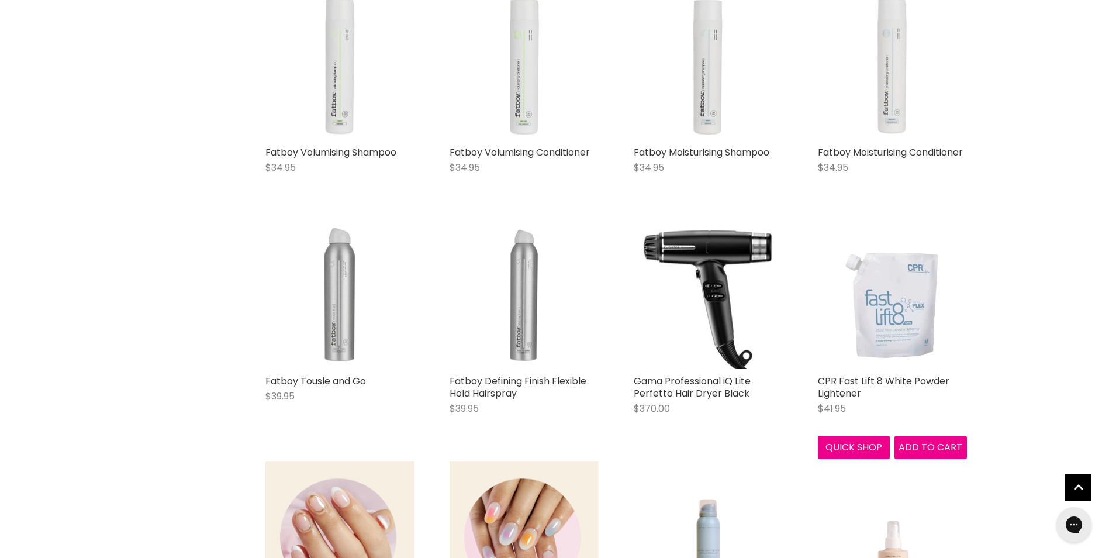
scroll to position [4560, 0]
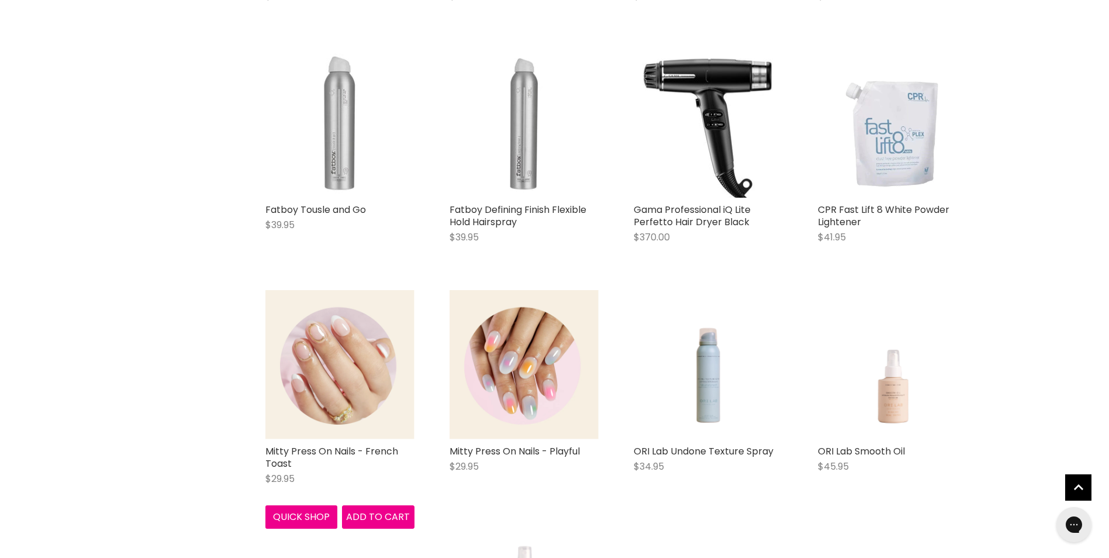
click at [354, 391] on img "Main content" at bounding box center [339, 364] width 149 height 149
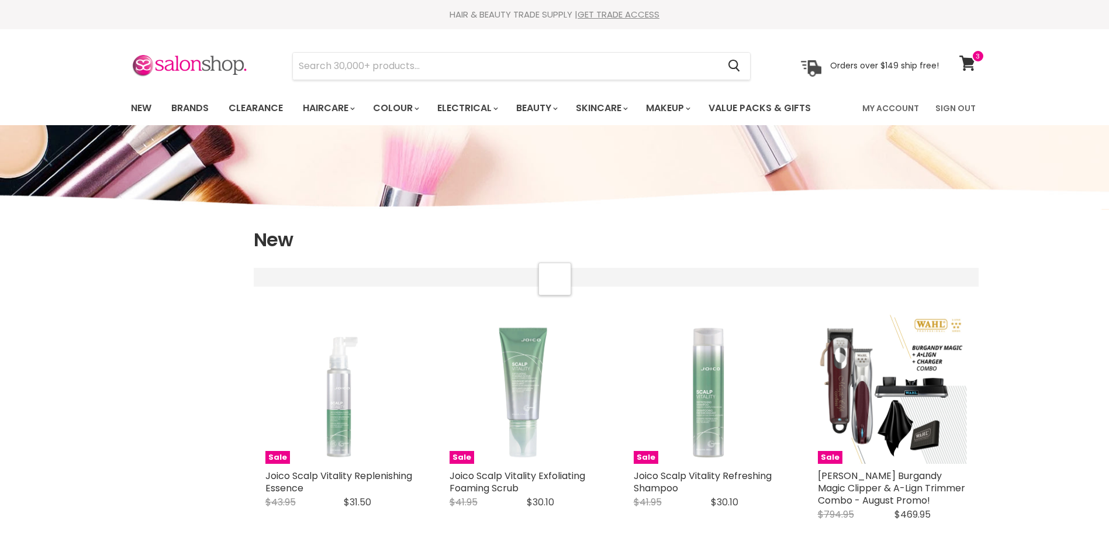
select select "created-descending"
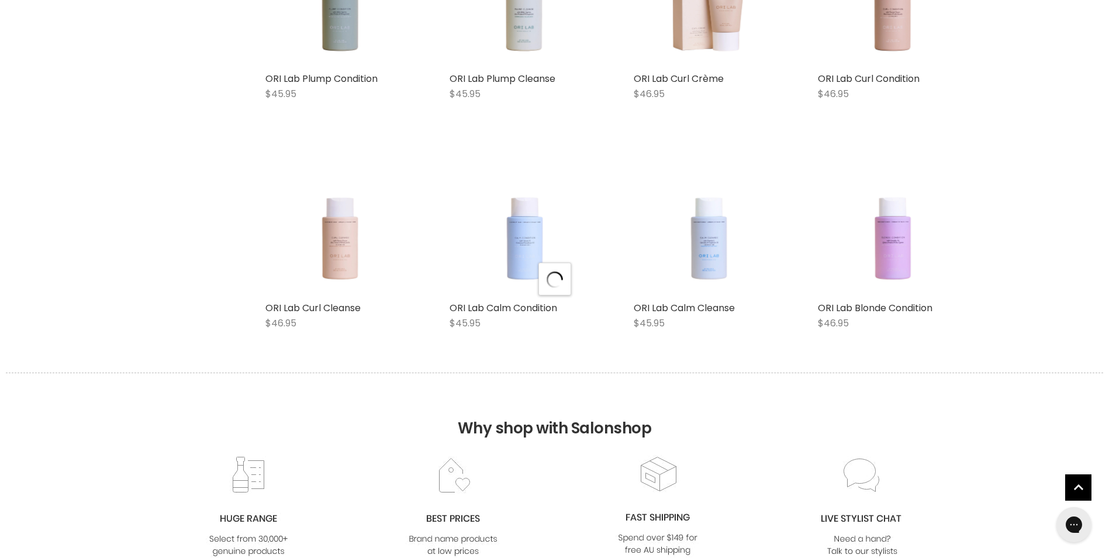
scroll to position [2981, 0]
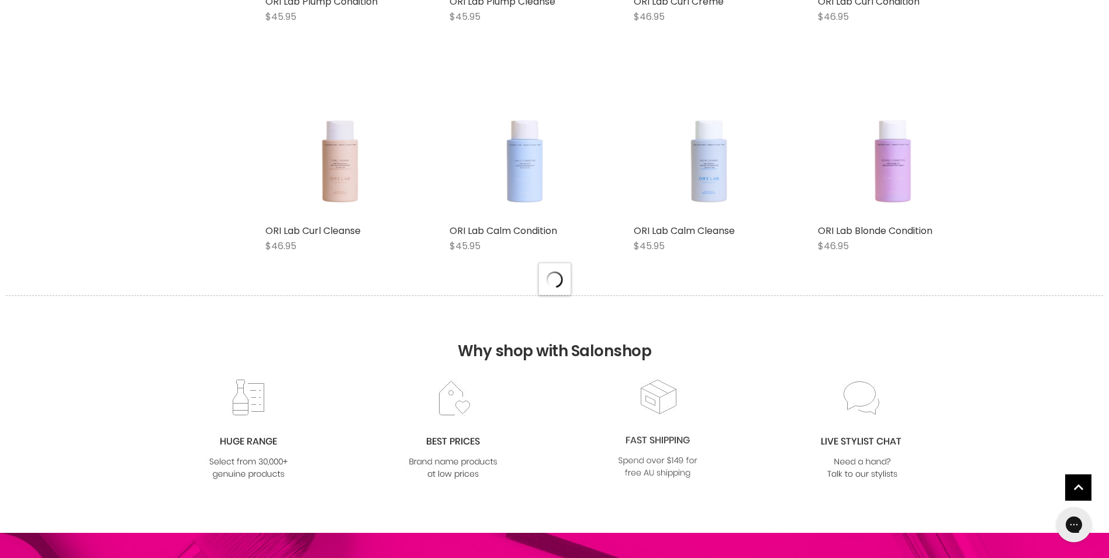
select select "created-descending"
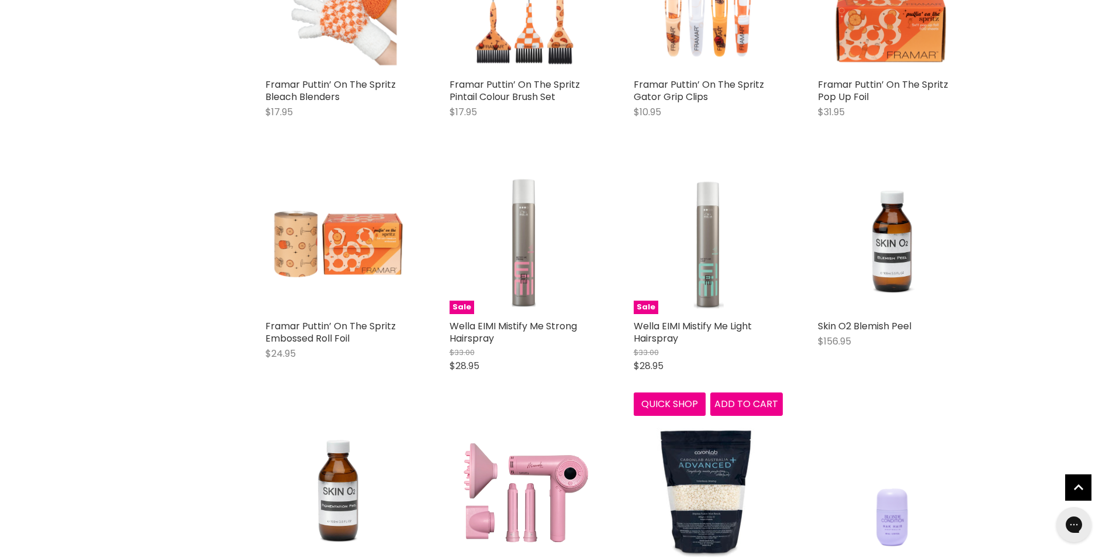
scroll to position [5612, 0]
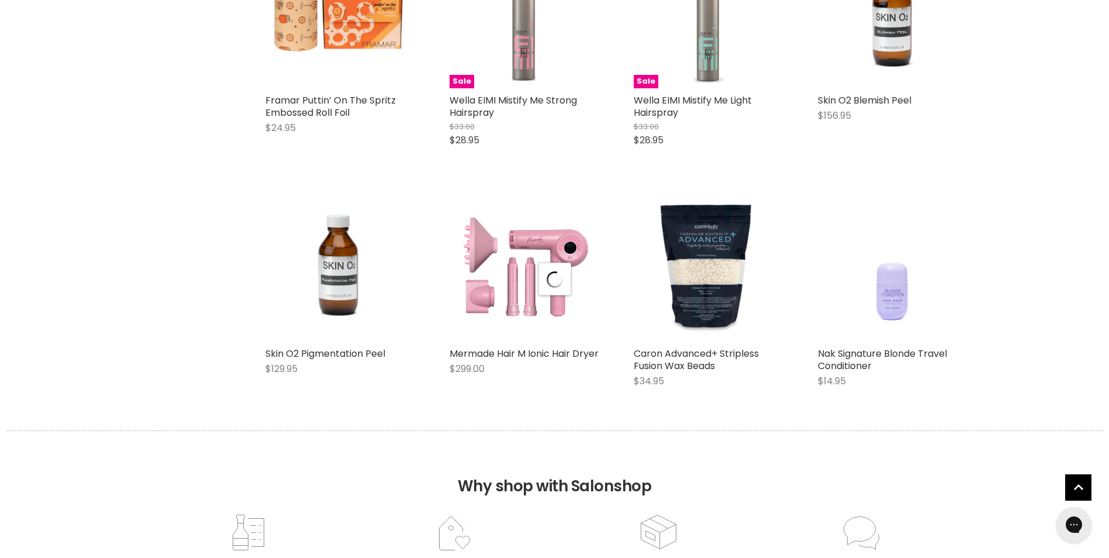
scroll to position [5904, 0]
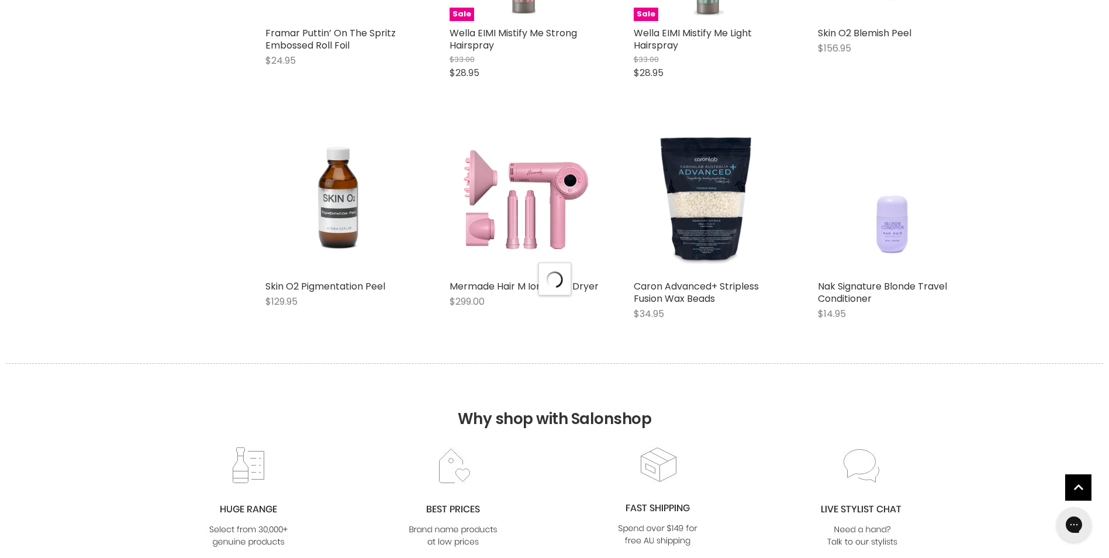
select select "created-descending"
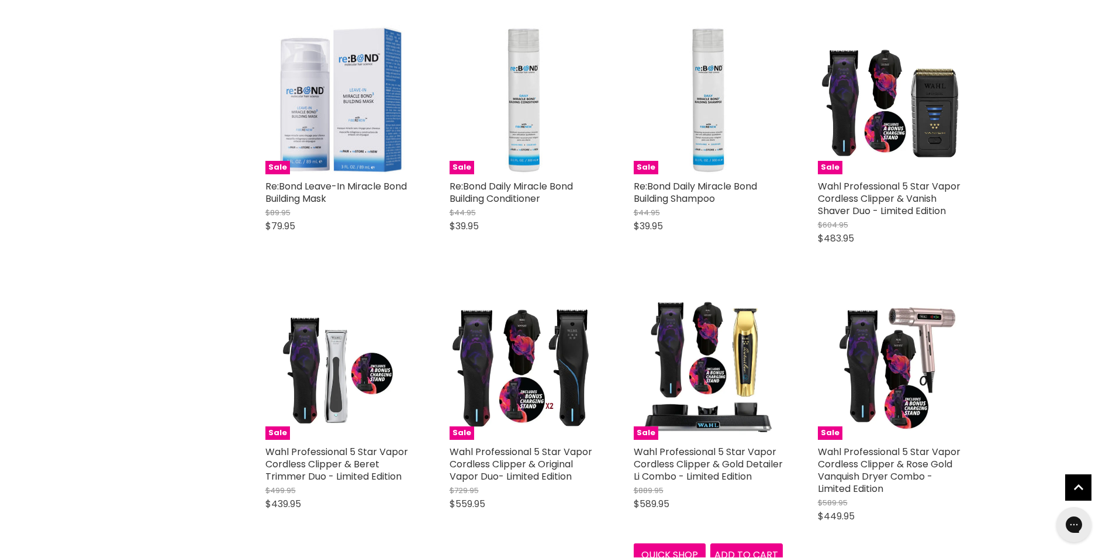
scroll to position [0, 0]
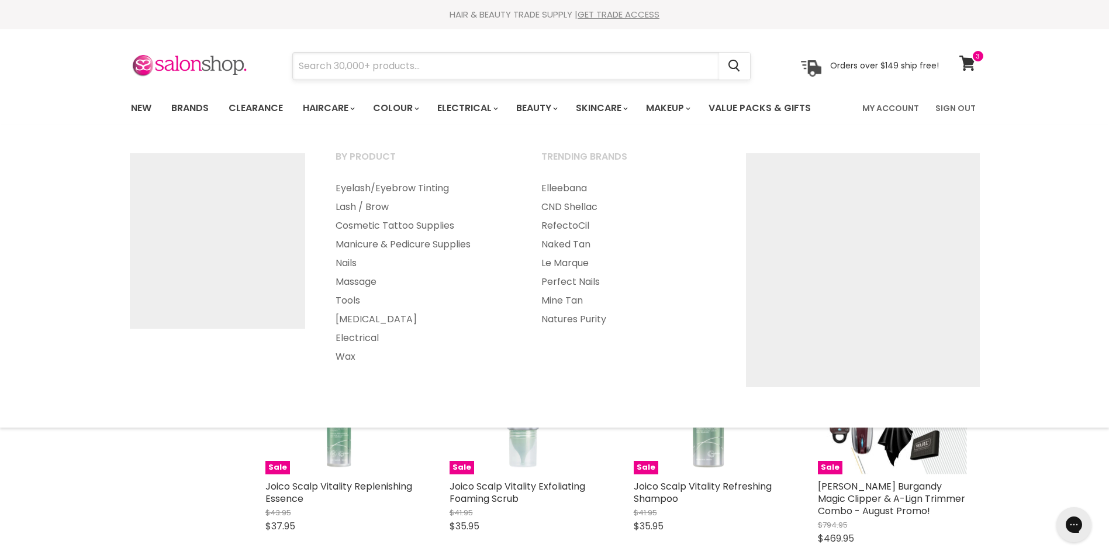
click at [371, 67] on input "Search" at bounding box center [506, 66] width 426 height 27
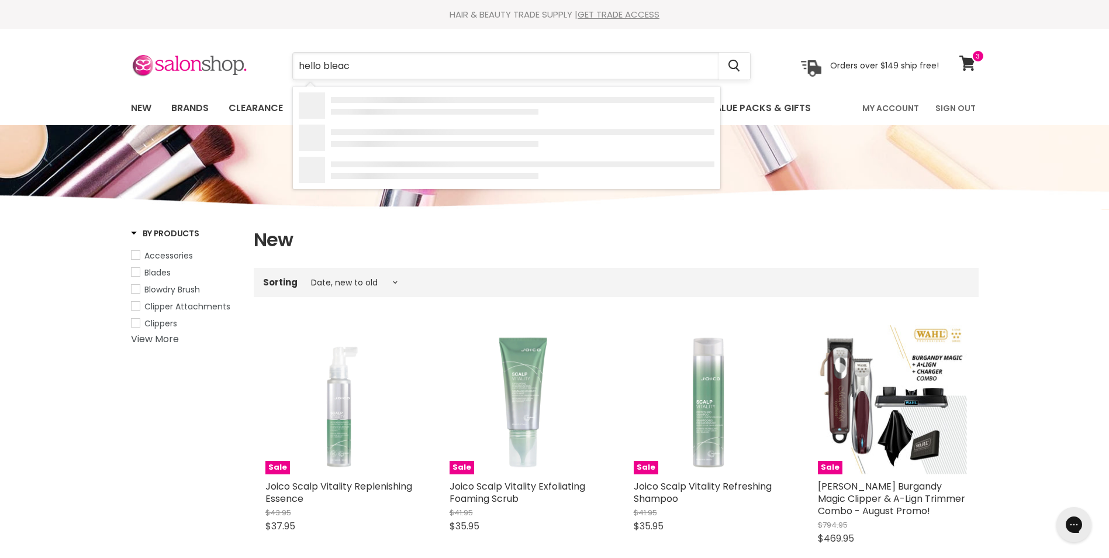
type input "hello bleach"
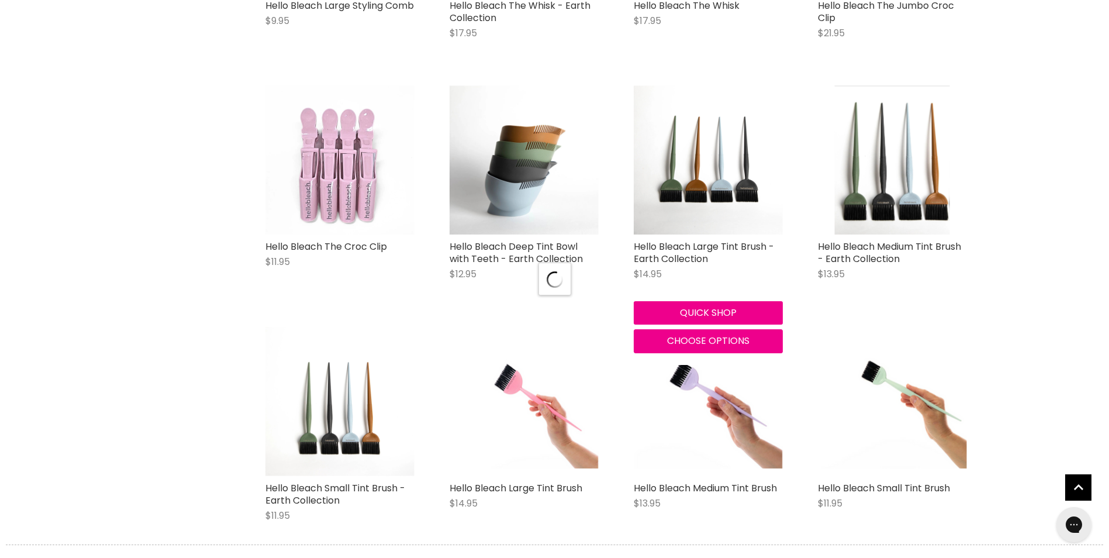
scroll to position [1169, 0]
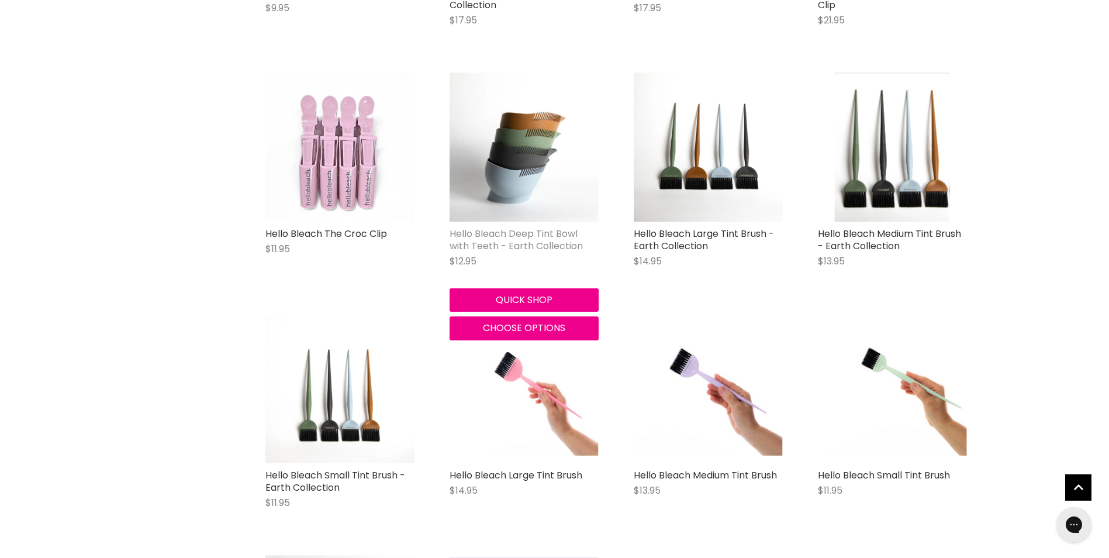
click at [530, 242] on link "Hello Bleach Deep Tint Bowl with Teeth - Earth Collection" at bounding box center [516, 240] width 133 height 26
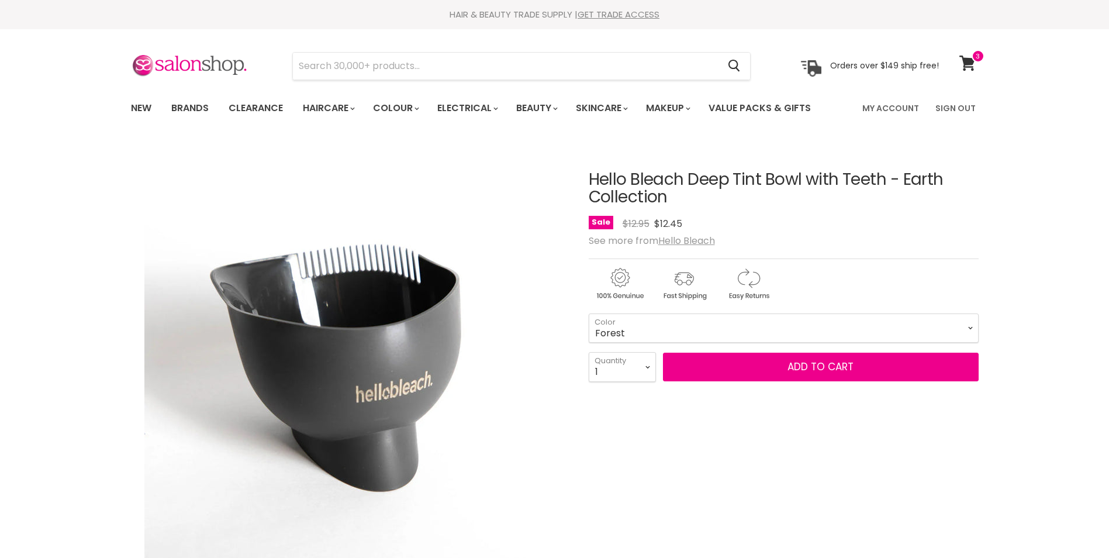
select select "Forest"
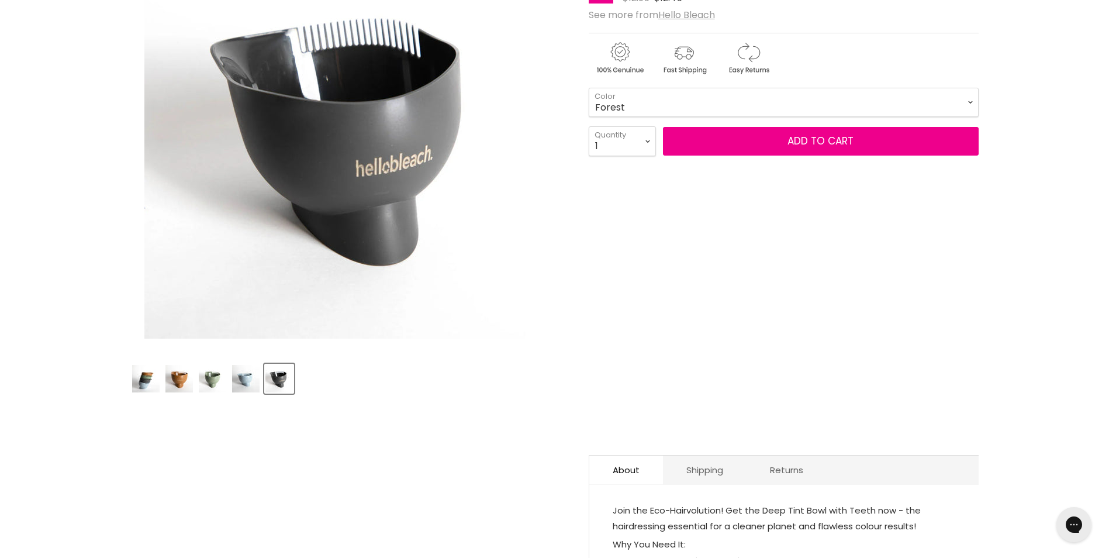
scroll to position [234, 0]
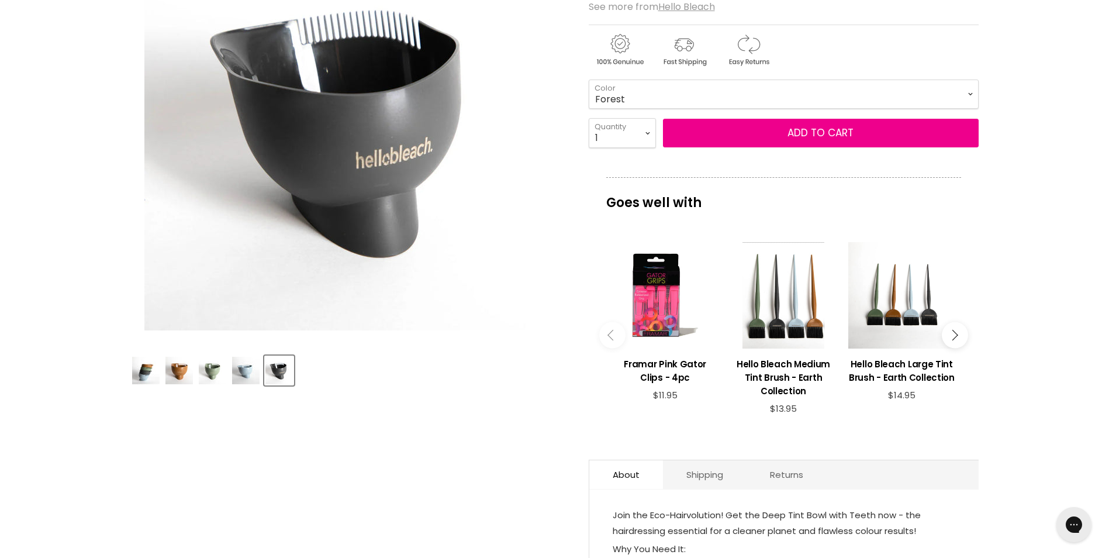
click at [215, 369] on img "Product thumbnails" at bounding box center [212, 370] width 27 height 27
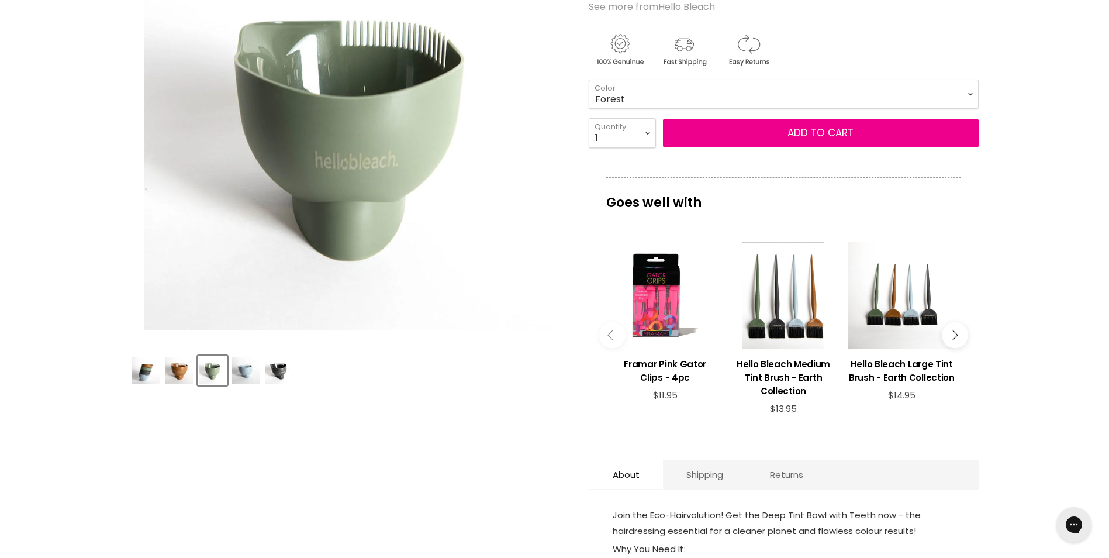
click at [239, 381] on img "Product thumbnails" at bounding box center [245, 370] width 27 height 27
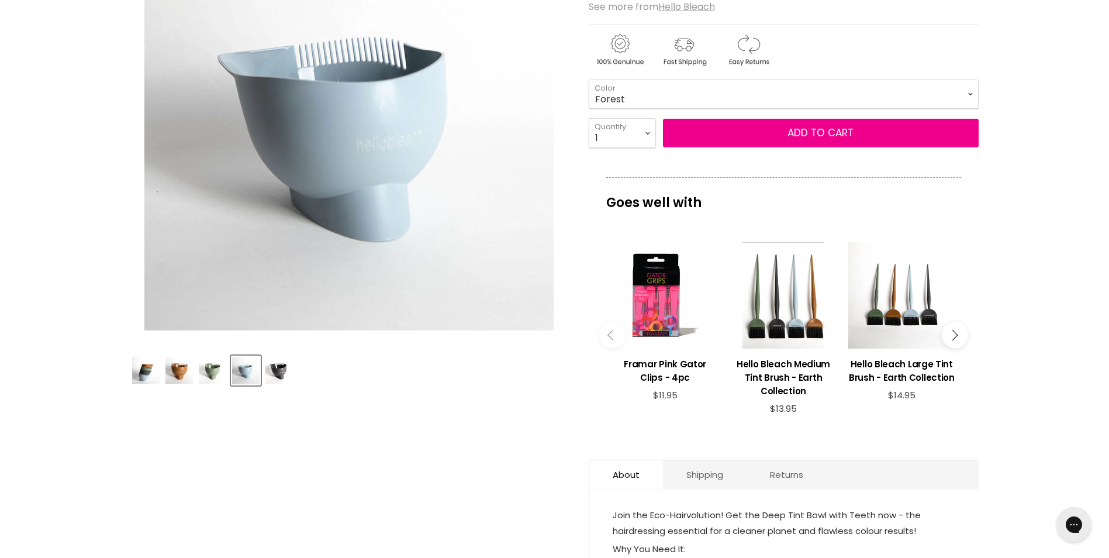
click at [213, 376] on img "Product thumbnails" at bounding box center [212, 370] width 27 height 27
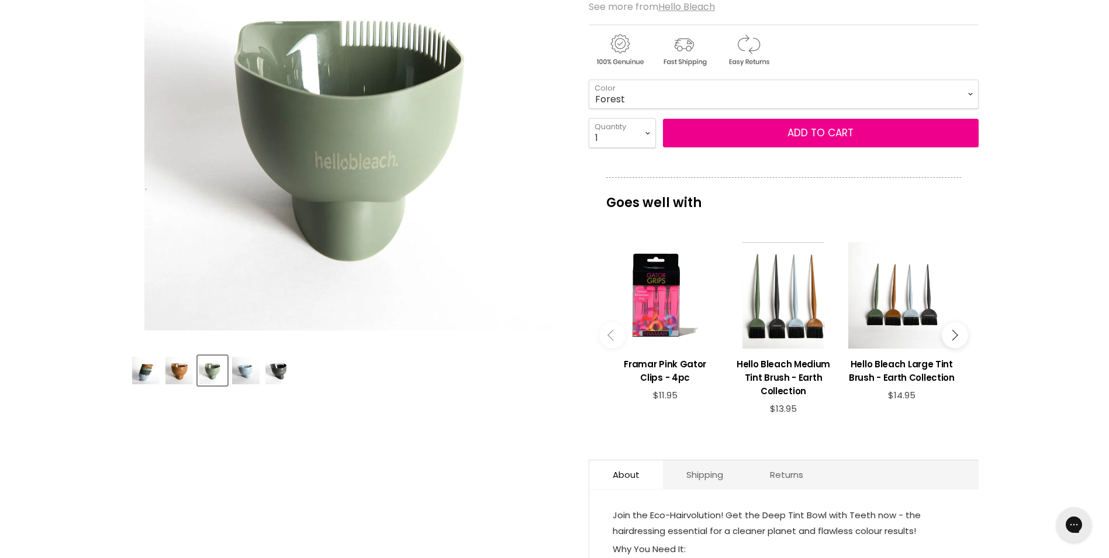
click at [246, 373] on img "Product thumbnails" at bounding box center [245, 370] width 27 height 27
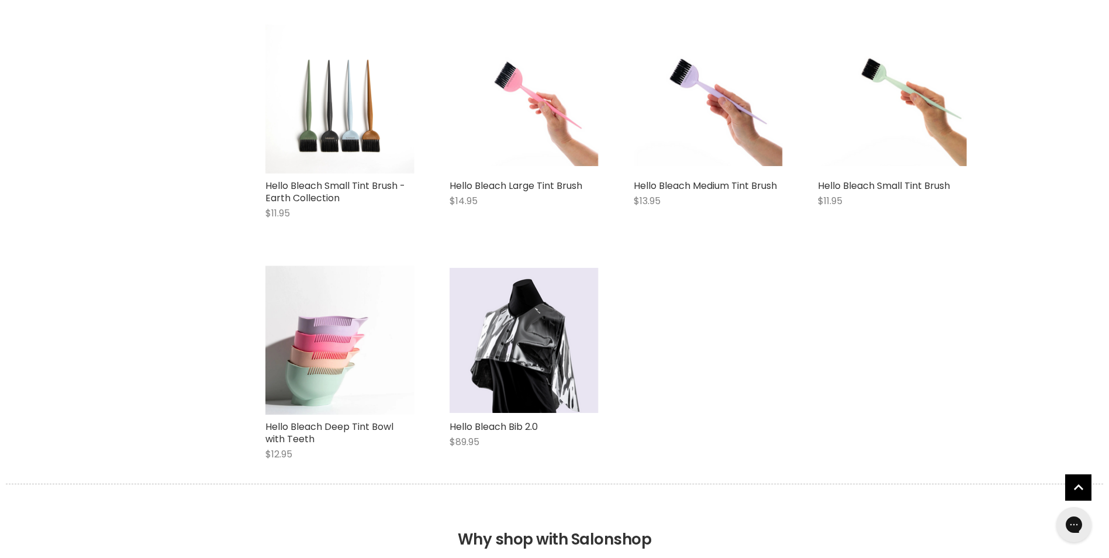
scroll to position [1464, 0]
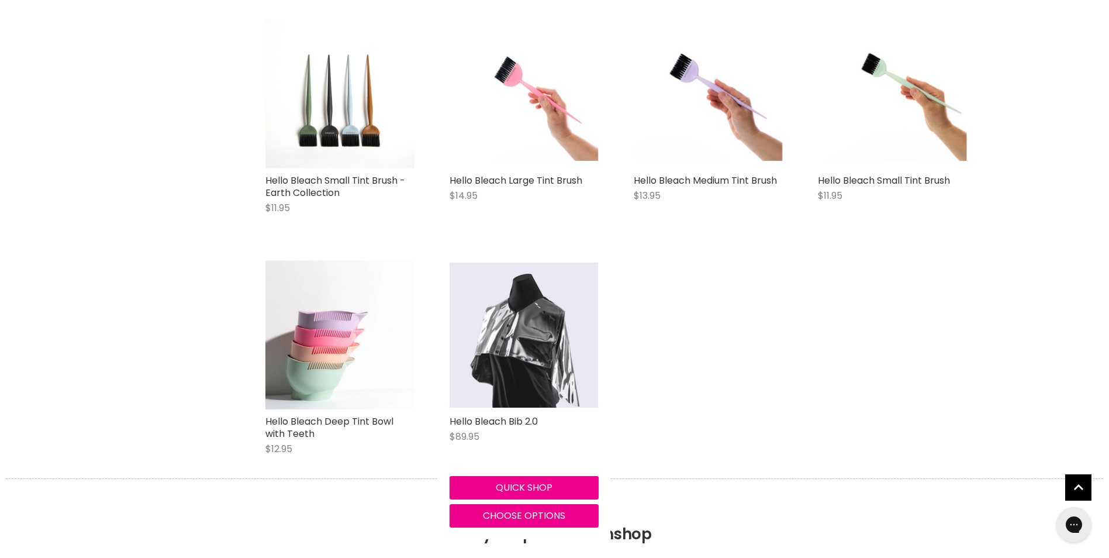
click at [545, 362] on img "Main content" at bounding box center [524, 334] width 149 height 145
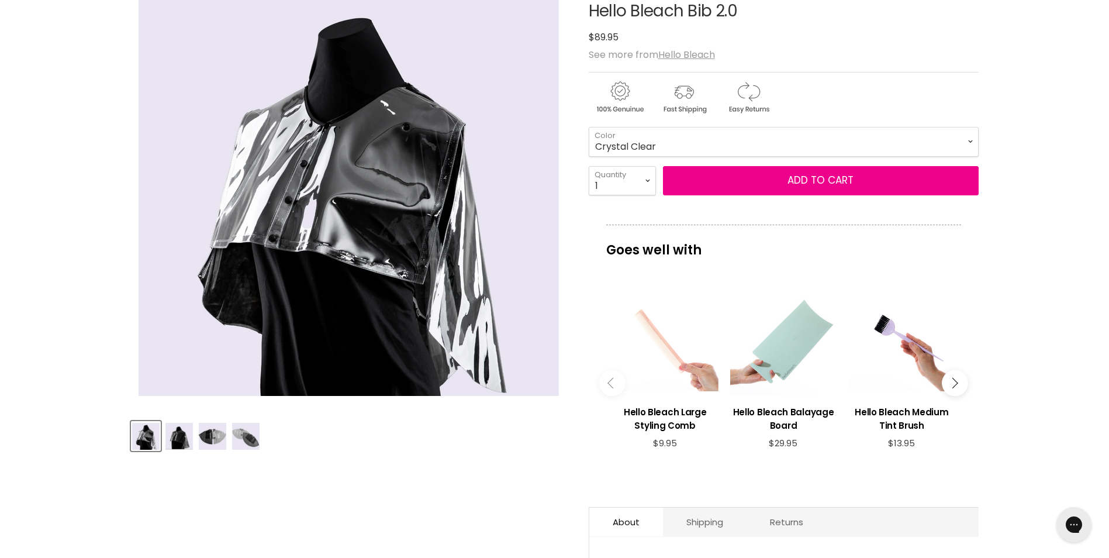
scroll to position [175, 0]
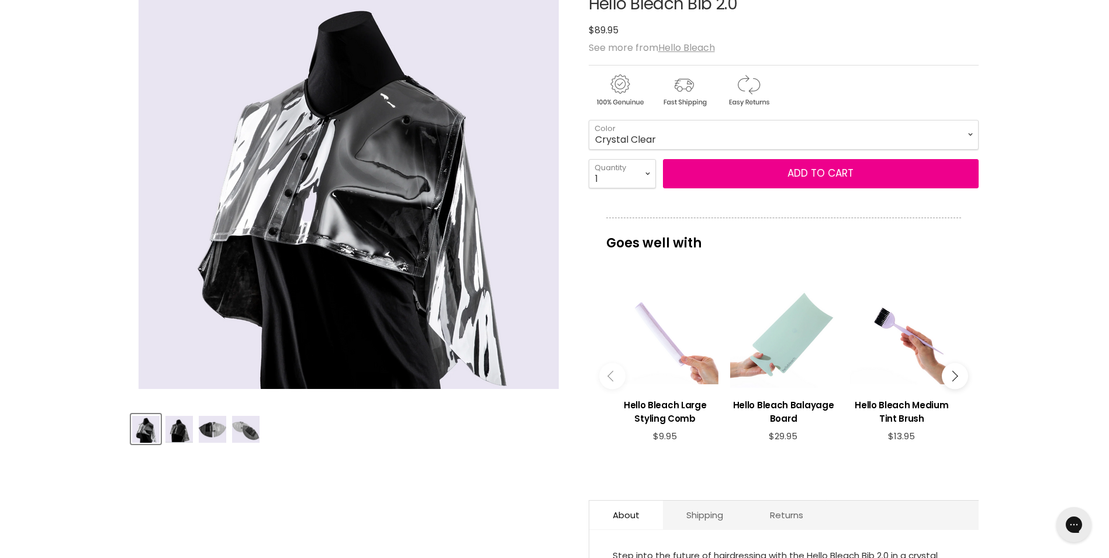
click at [217, 434] on img "Product thumbnails" at bounding box center [212, 429] width 27 height 27
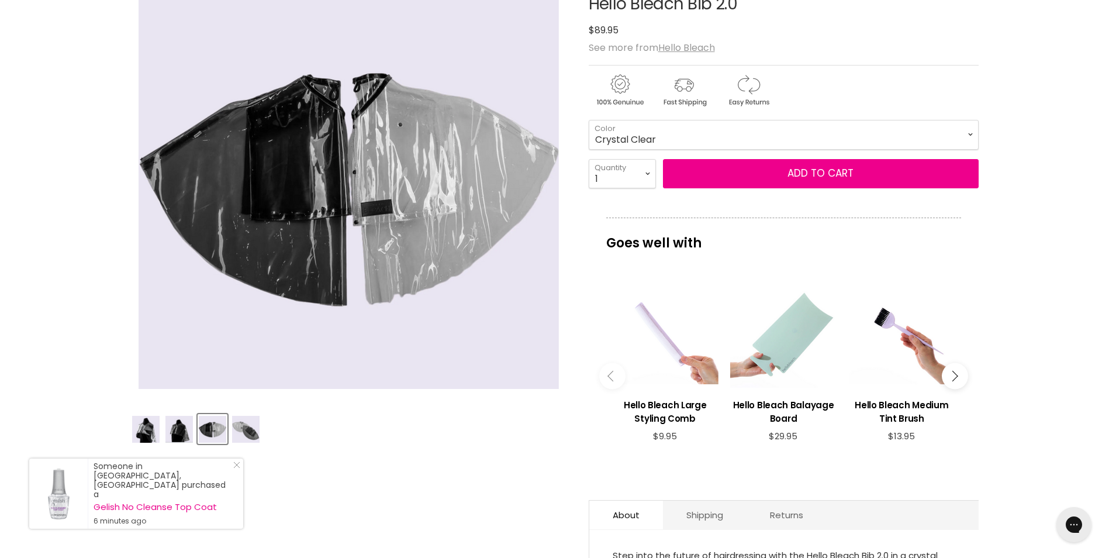
click at [244, 438] on img "Product thumbnails" at bounding box center [245, 429] width 27 height 27
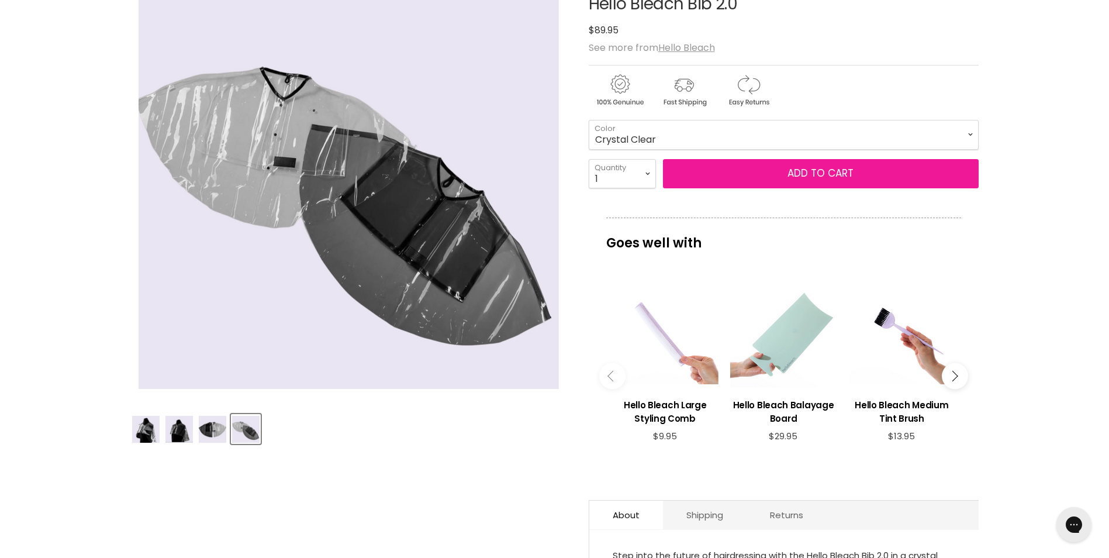
click at [814, 169] on span "Add to cart" at bounding box center [820, 173] width 66 height 14
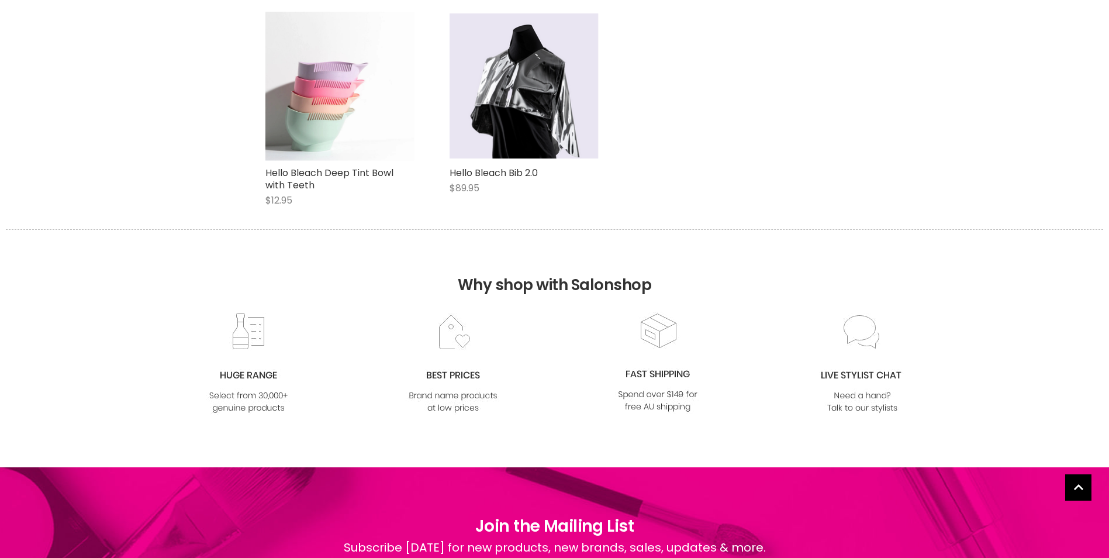
drag, startPoint x: 0, startPoint y: 0, endPoint x: 326, endPoint y: 111, distance: 344.0
click at [326, 111] on img "Main content" at bounding box center [339, 86] width 149 height 149
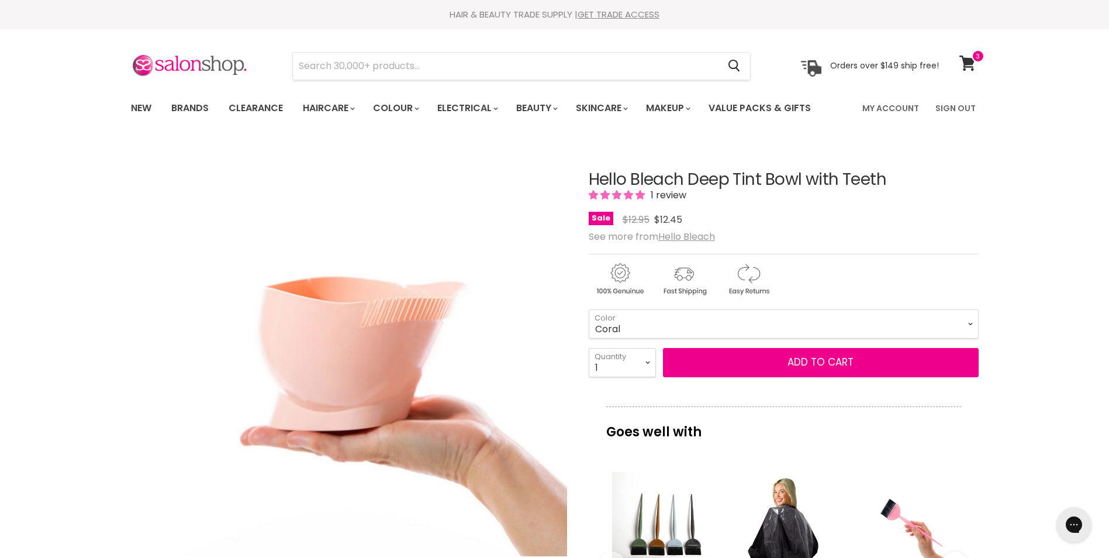
click at [589, 309] on select "Coral Jade Ivory [GEOGRAPHIC_DATA] Pink Baby Pink [GEOGRAPHIC_DATA]" at bounding box center [784, 323] width 390 height 29
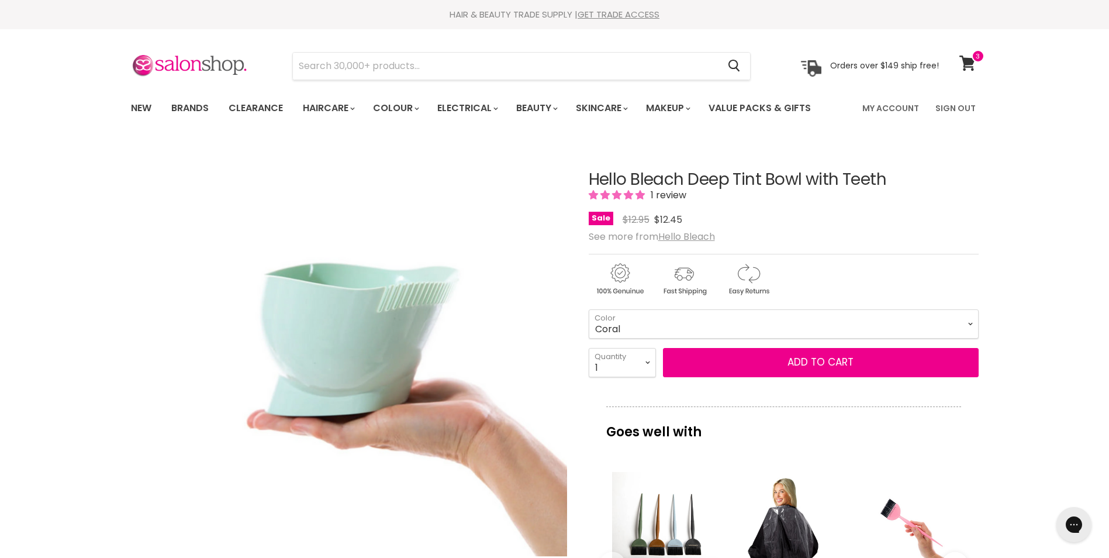
click at [972, 329] on select "Coral Jade Ivory [GEOGRAPHIC_DATA] Pink Baby Pink [GEOGRAPHIC_DATA]" at bounding box center [784, 323] width 390 height 29
click at [589, 309] on select "Coral Jade Ivory [GEOGRAPHIC_DATA] Pink Baby Pink [GEOGRAPHIC_DATA]" at bounding box center [784, 323] width 390 height 29
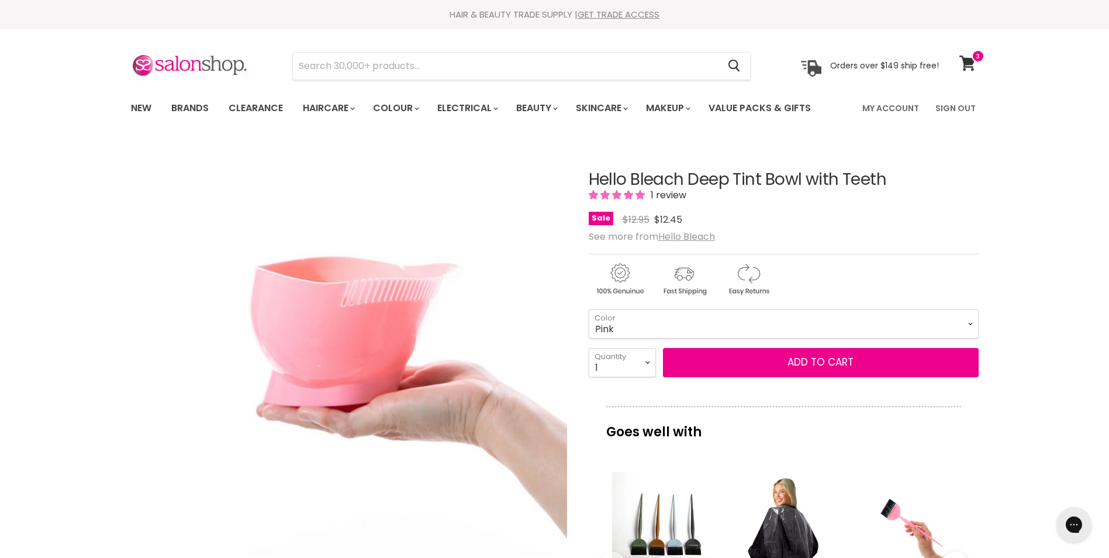
click at [966, 322] on select "Coral Jade Ivory [GEOGRAPHIC_DATA] Pink Baby Pink [GEOGRAPHIC_DATA]" at bounding box center [784, 323] width 390 height 29
click at [589, 309] on select "Coral Jade Ivory [GEOGRAPHIC_DATA] Pink Baby Pink [GEOGRAPHIC_DATA]" at bounding box center [784, 323] width 390 height 29
select select "Burgandy"
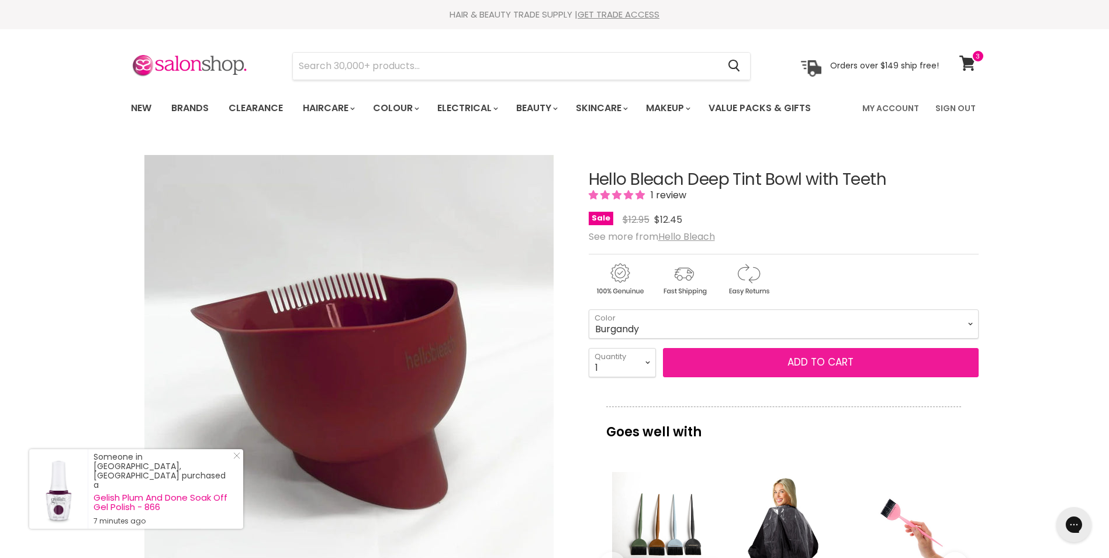
click at [793, 365] on button "Add to cart" at bounding box center [821, 362] width 316 height 29
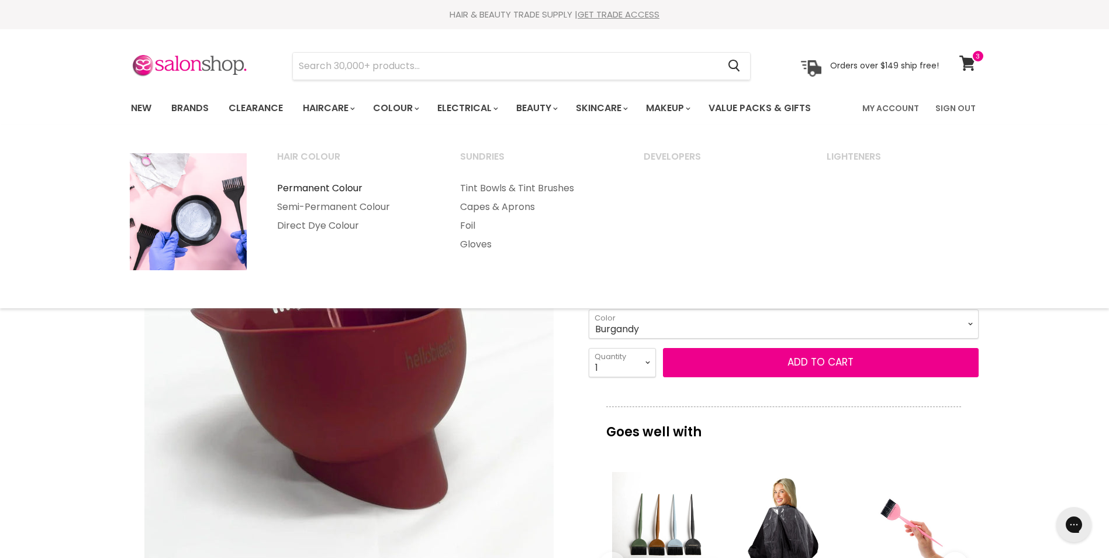
click at [360, 186] on link "Permanent Colour" at bounding box center [352, 188] width 181 height 19
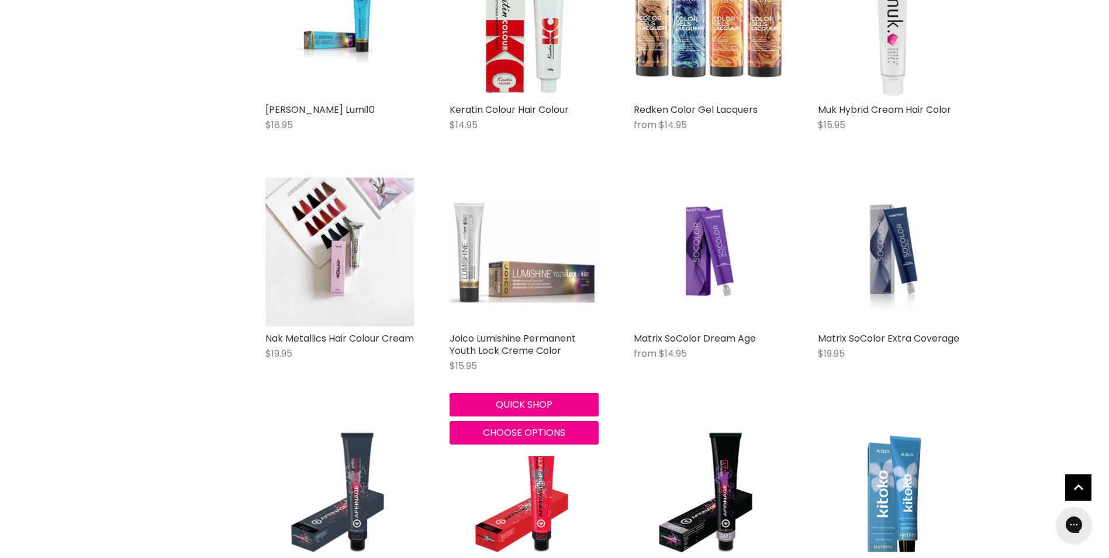
scroll to position [1169, 0]
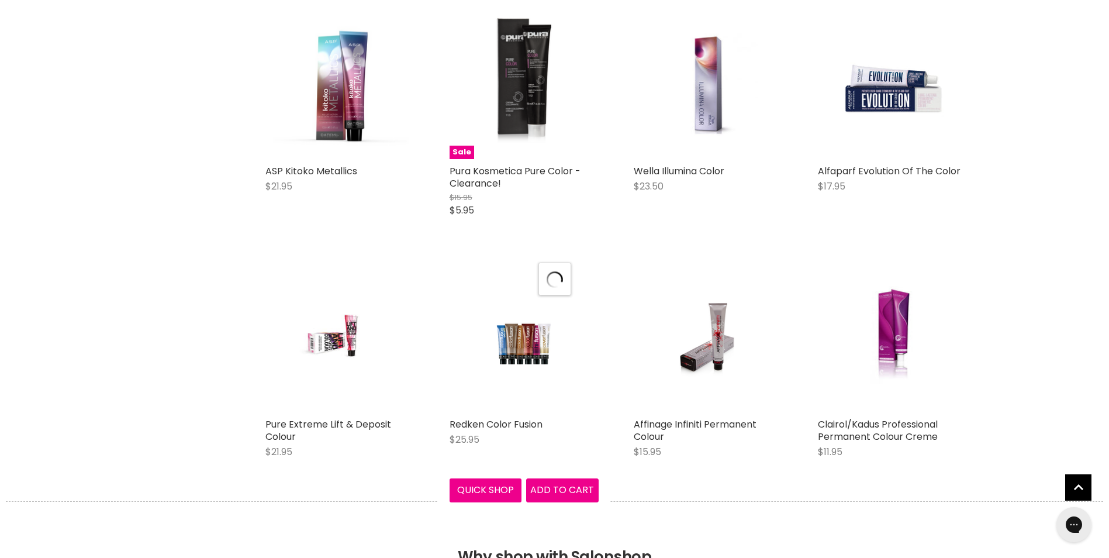
scroll to position [2748, 0]
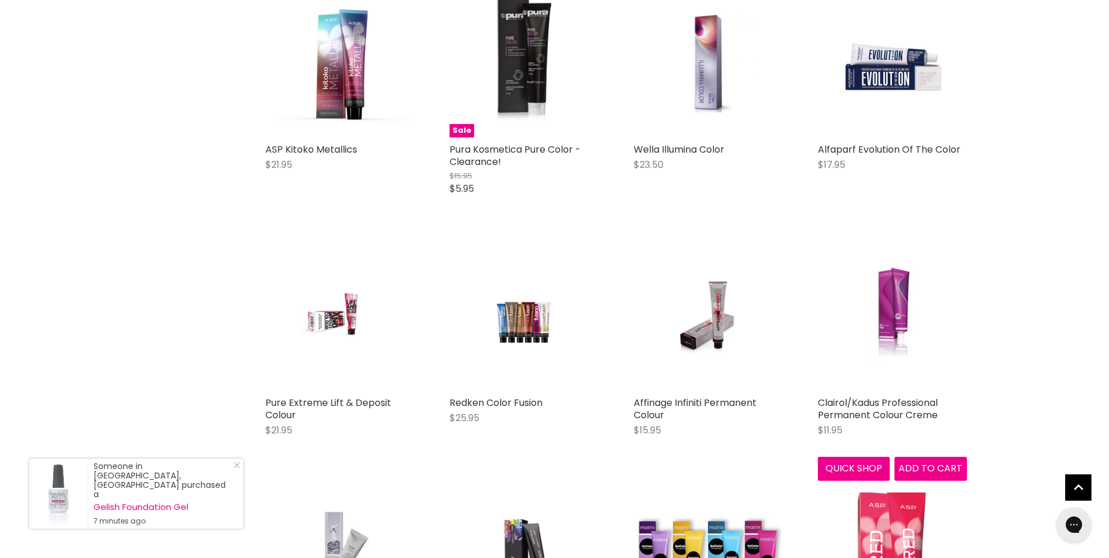
click at [887, 316] on img "Main content" at bounding box center [891, 315] width 99 height 149
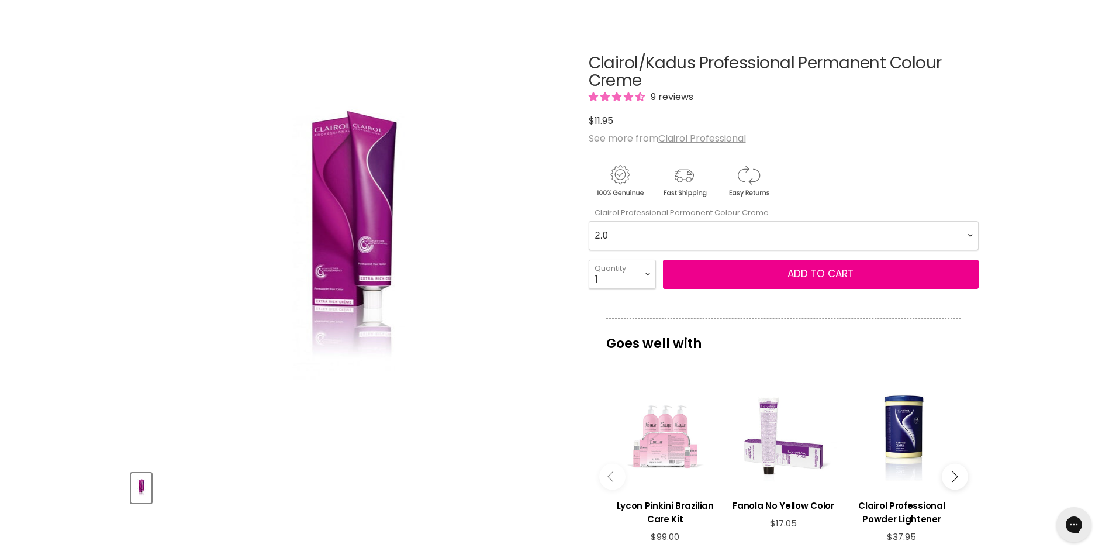
scroll to position [117, 0]
click at [975, 233] on Creme-0-0 "2.0 2.8 3.0 3.6 4.0 4.07 4.65 4.71 4.75 4.77 5.0 5.07 5.1 5.46 5.5 5.6 5.7 5.71…" at bounding box center [784, 234] width 390 height 29
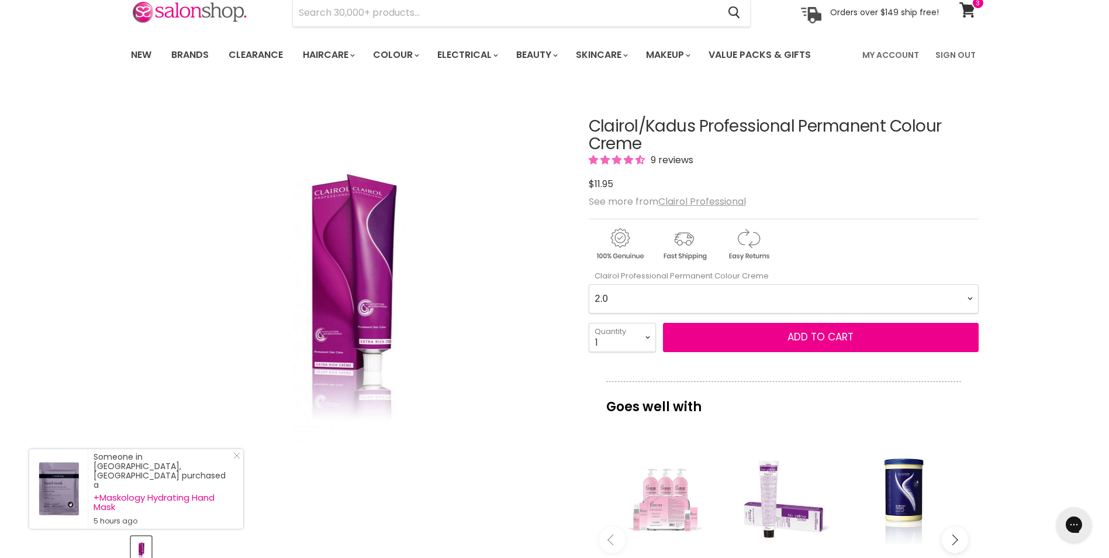
scroll to position [0, 0]
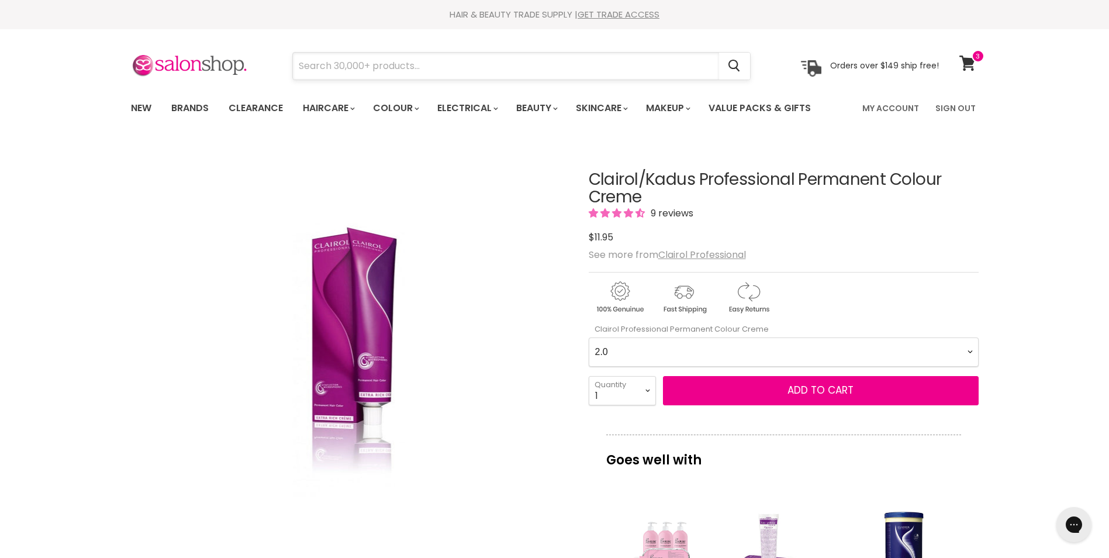
click at [339, 58] on input "Search" at bounding box center [506, 66] width 426 height 27
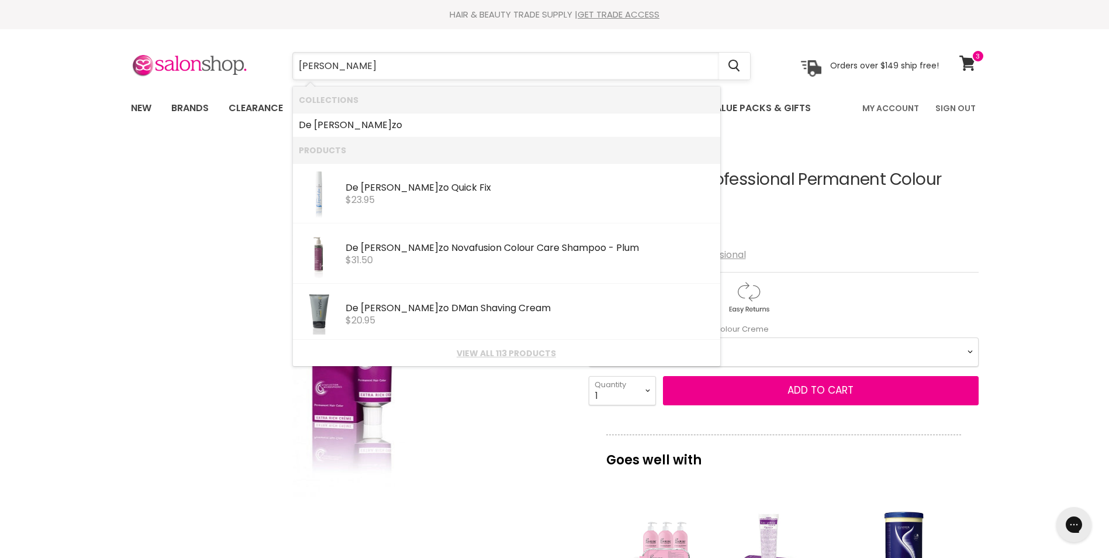
type input "de lorenzo"
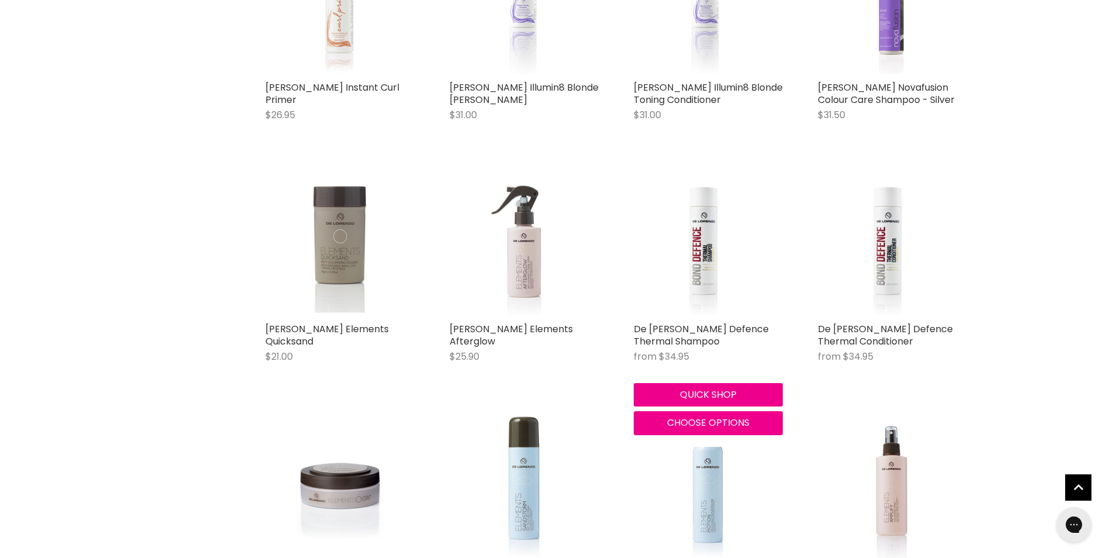
scroll to position [643, 0]
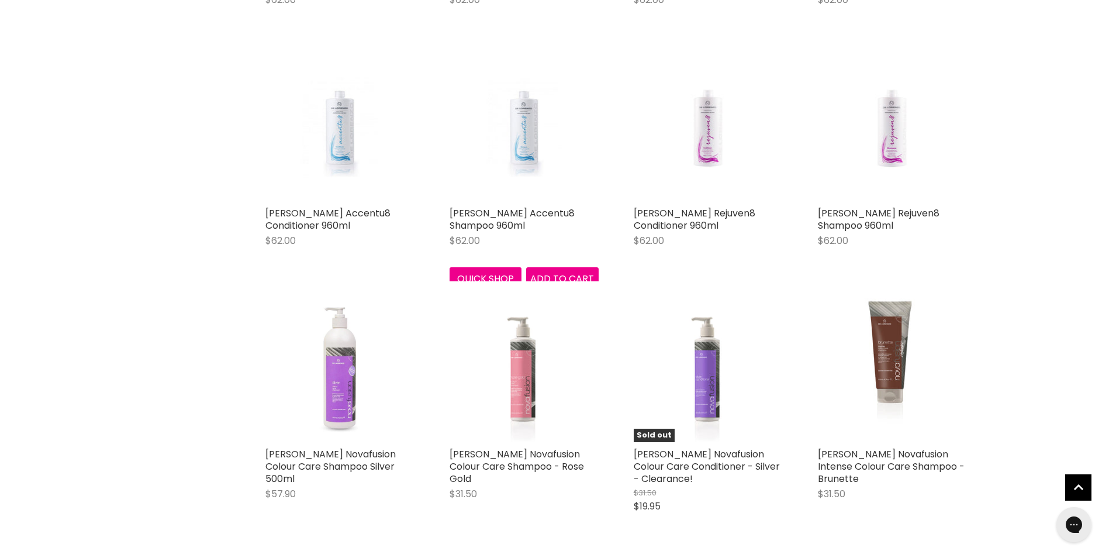
scroll to position [2222, 0]
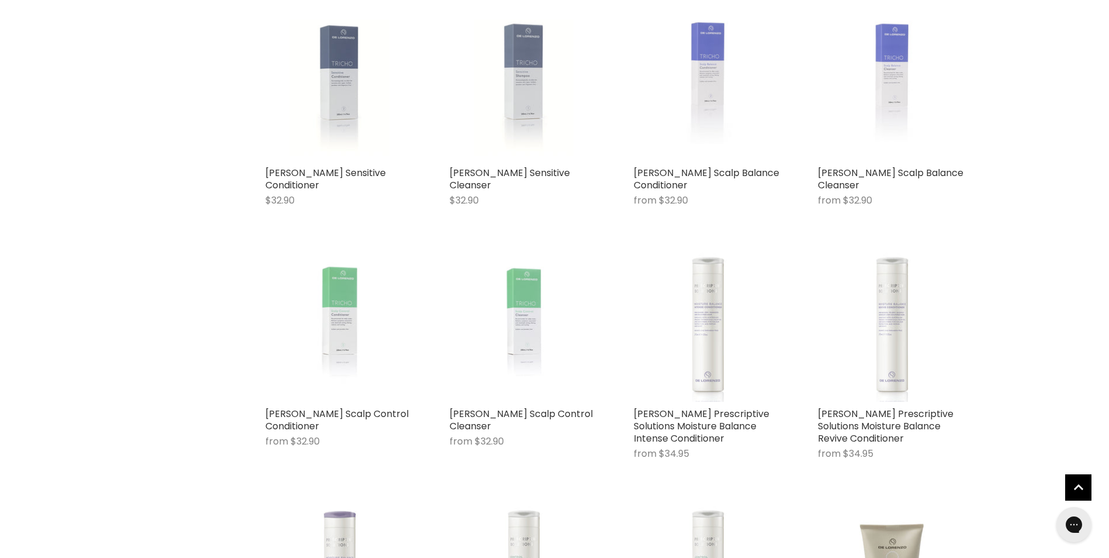
scroll to position [3508, 0]
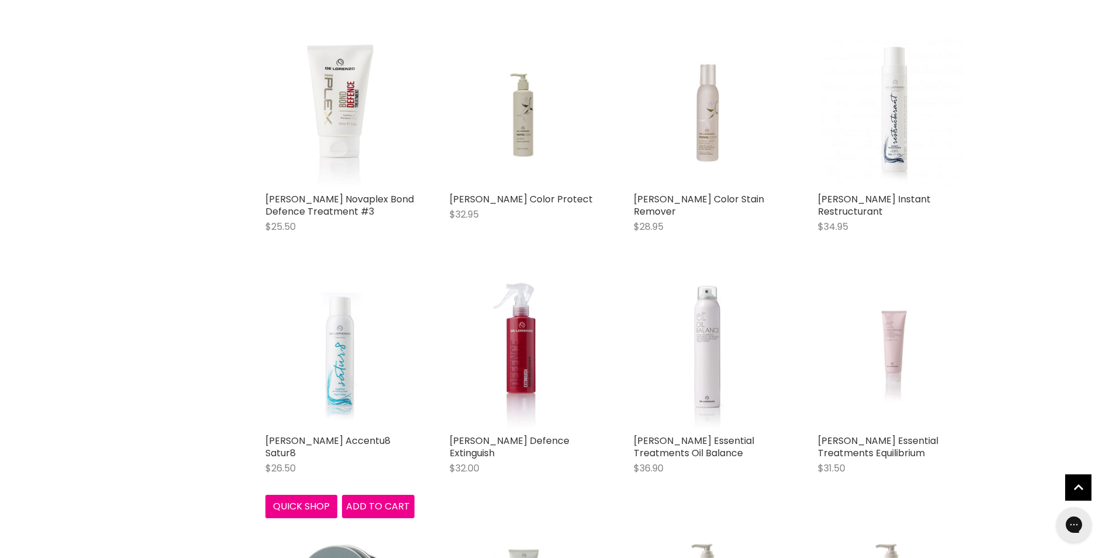
scroll to position [4911, 0]
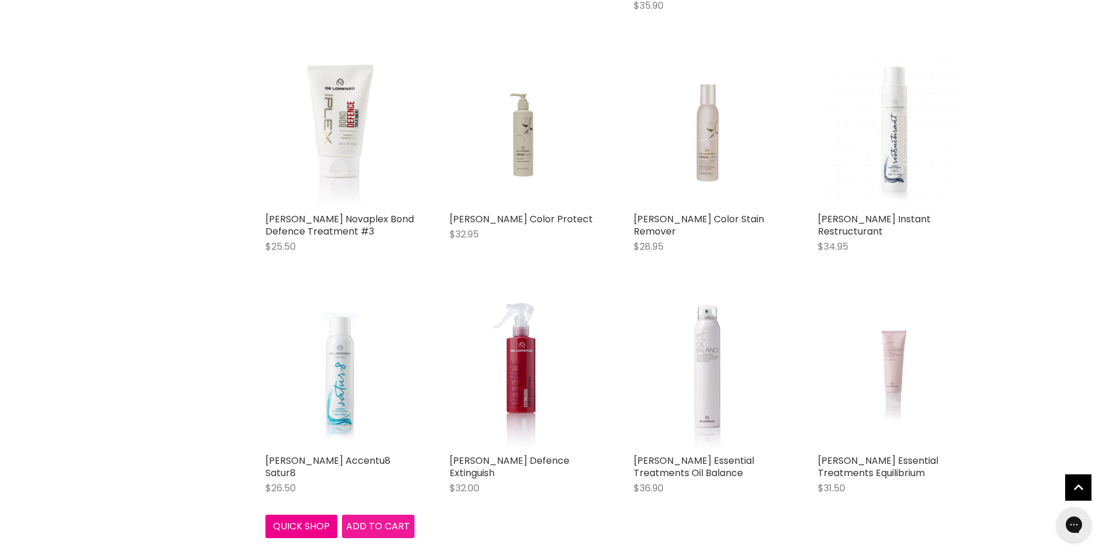
click at [385, 519] on span "Add to cart" at bounding box center [378, 525] width 64 height 13
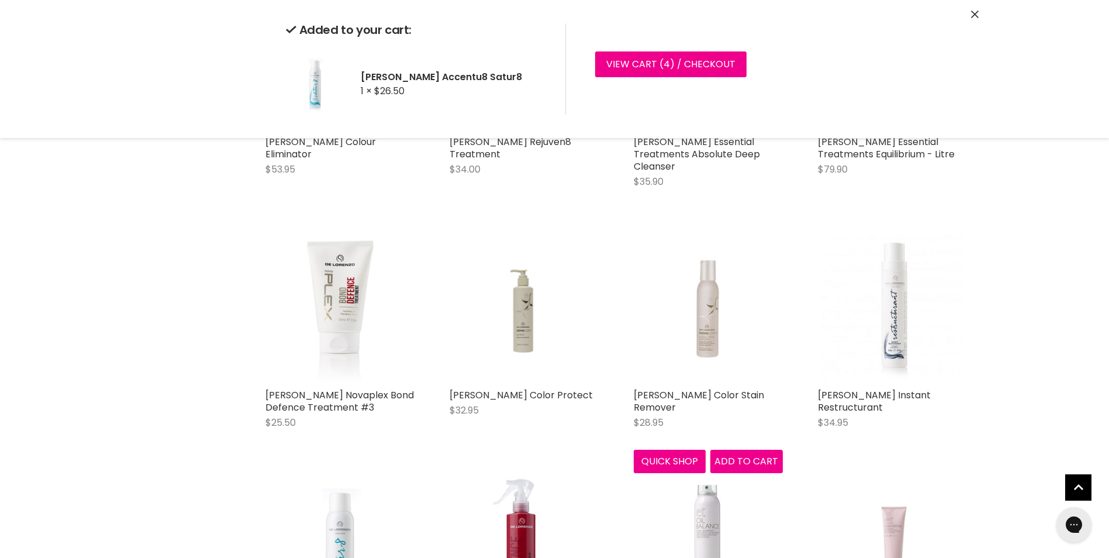
scroll to position [4735, 0]
click at [904, 341] on img "Main content" at bounding box center [892, 307] width 142 height 149
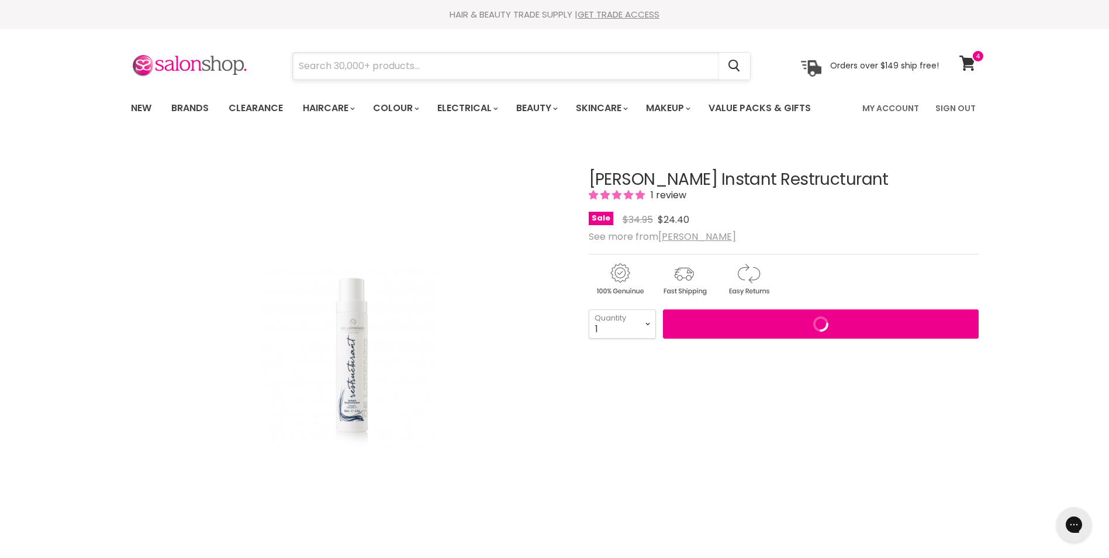
click at [346, 67] on input "Search" at bounding box center [506, 66] width 426 height 27
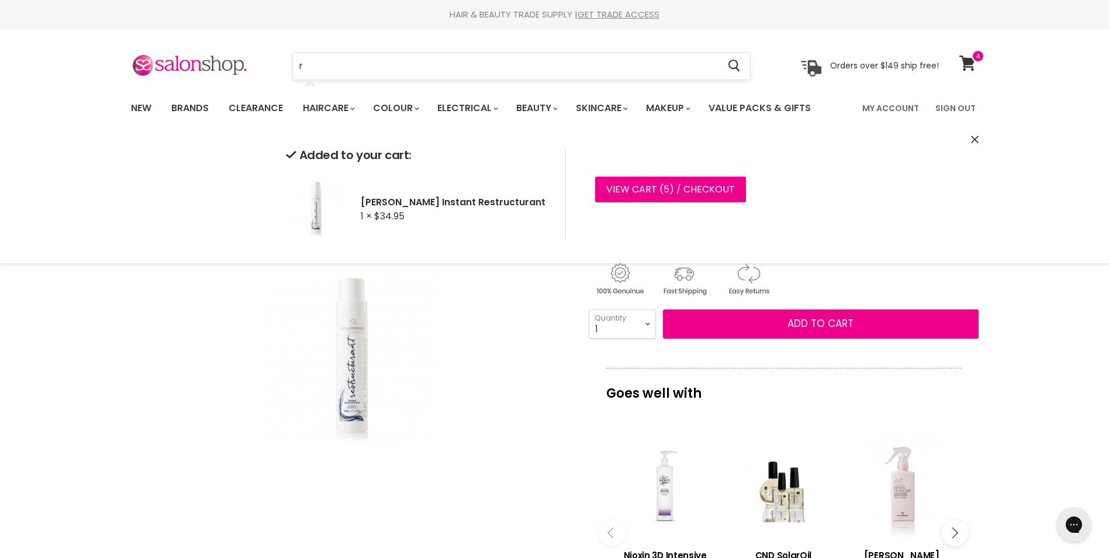
click at [317, 65] on input "r" at bounding box center [506, 66] width 426 height 27
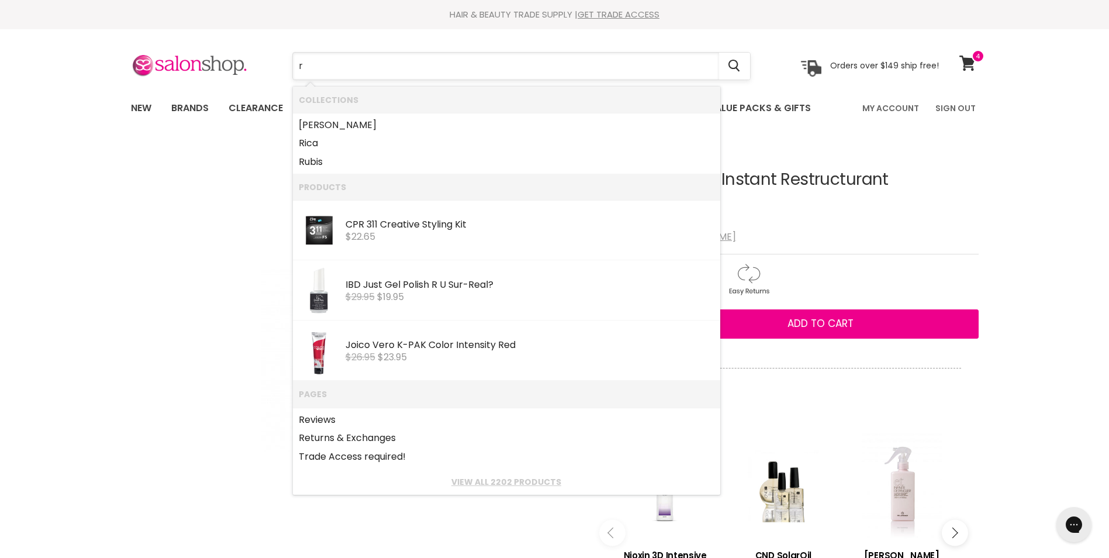
click at [303, 66] on input "r" at bounding box center [506, 66] width 426 height 27
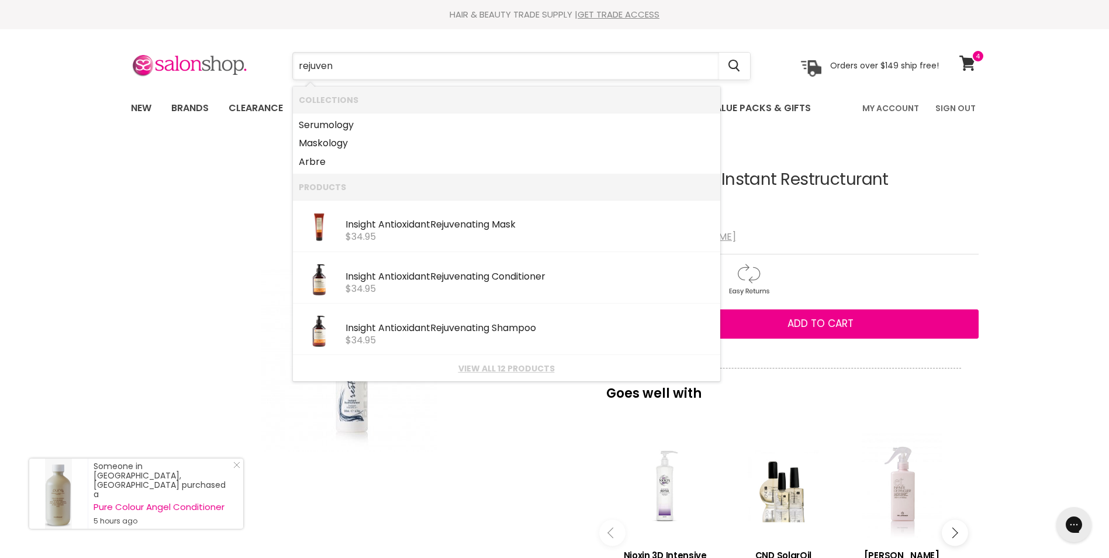
type input "rejuven8"
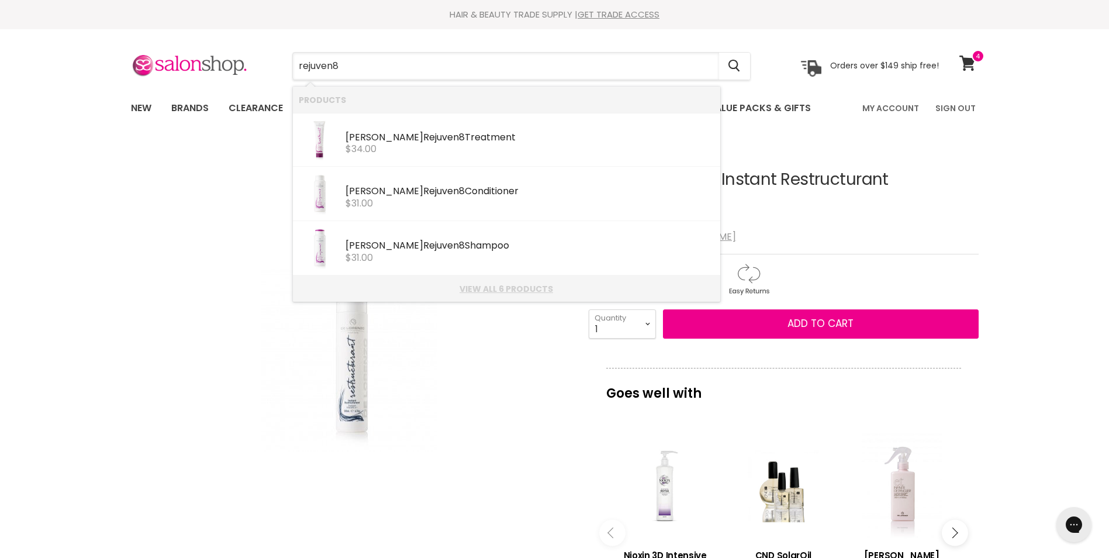
click at [494, 291] on link "View all 6 products" at bounding box center [507, 288] width 416 height 9
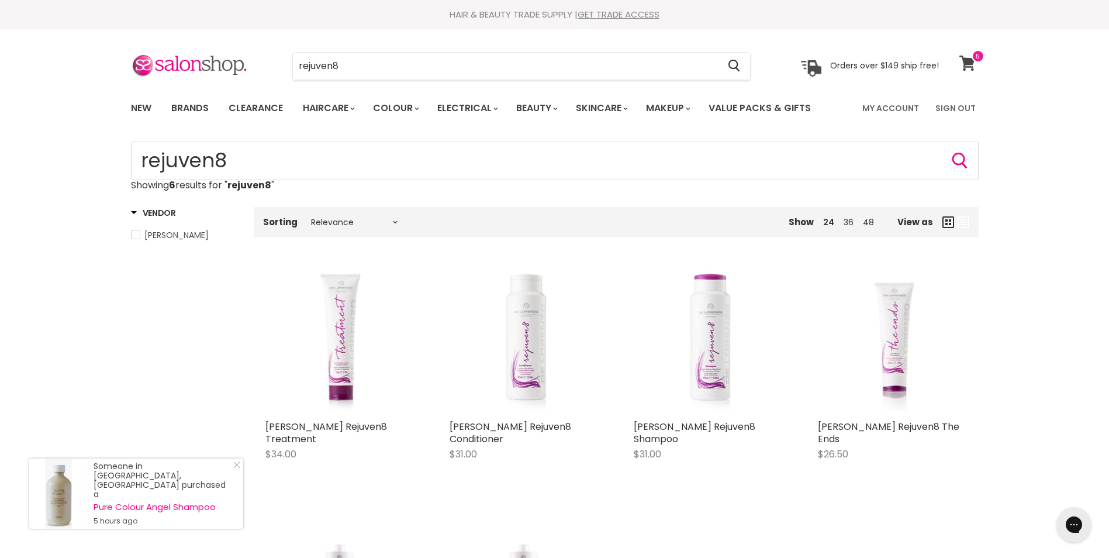
click at [972, 62] on span at bounding box center [978, 56] width 13 height 13
